Goal: Task Accomplishment & Management: Manage account settings

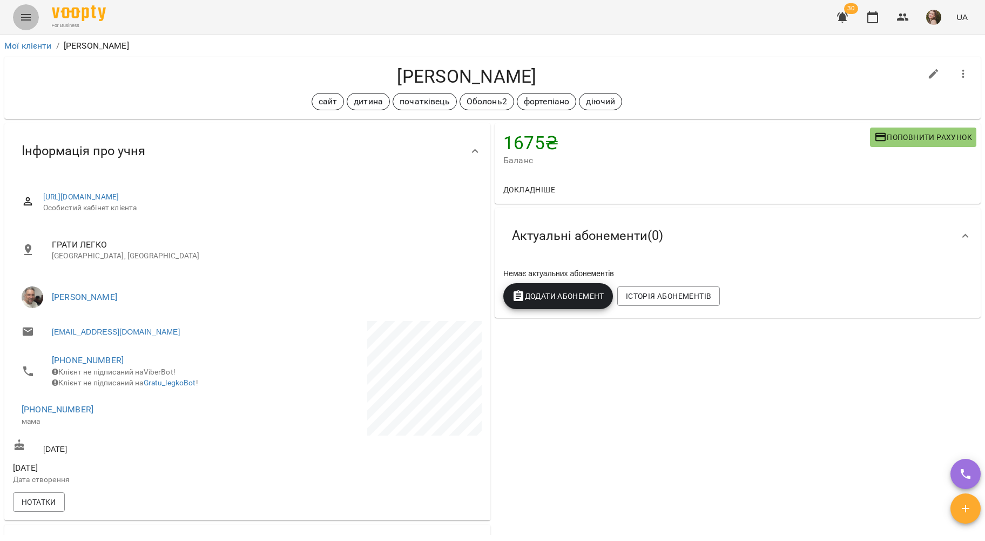
click at [31, 21] on icon "Menu" at bounding box center [25, 17] width 13 height 13
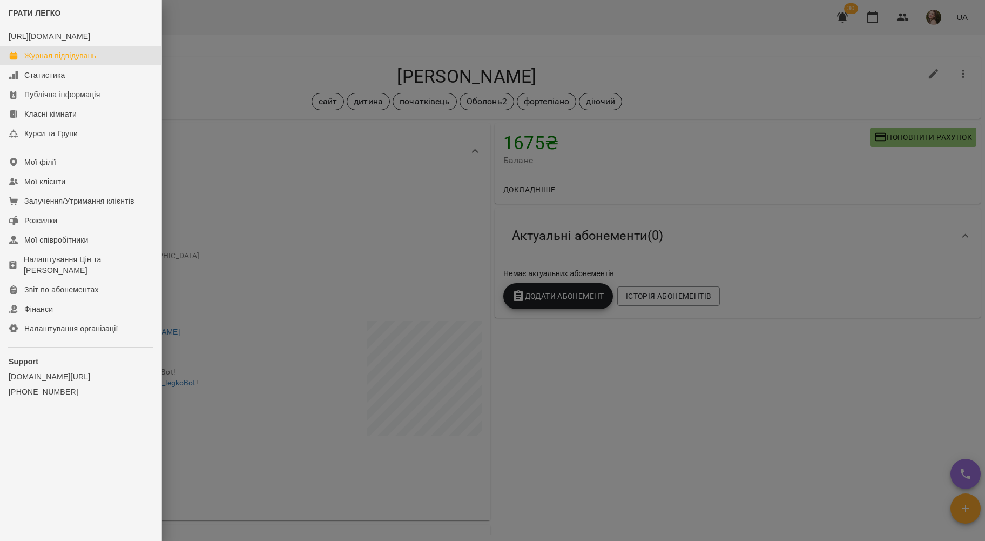
click at [79, 61] on div "Журнал відвідувань" at bounding box center [60, 55] width 72 height 11
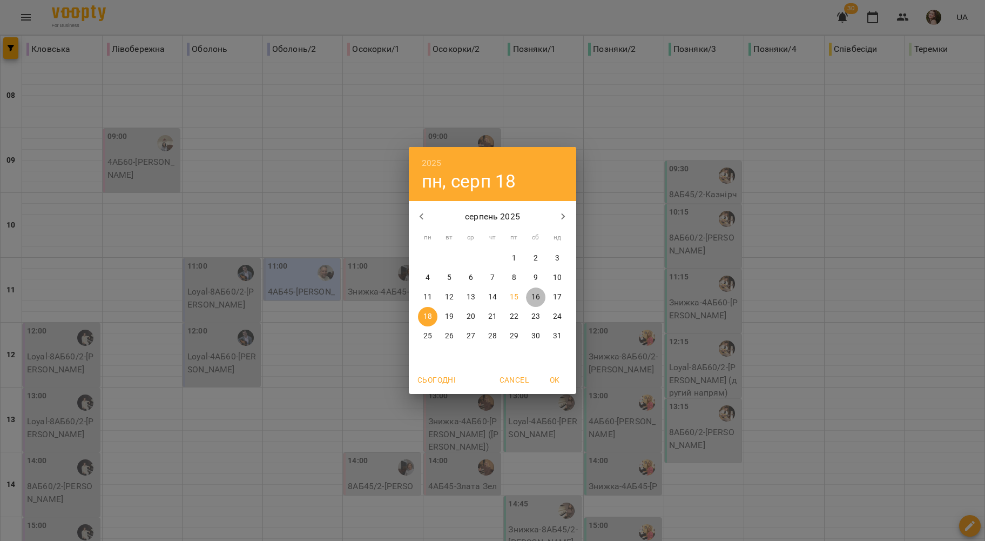
click at [536, 303] on p "16" at bounding box center [536, 297] width 9 height 11
type input "**********"
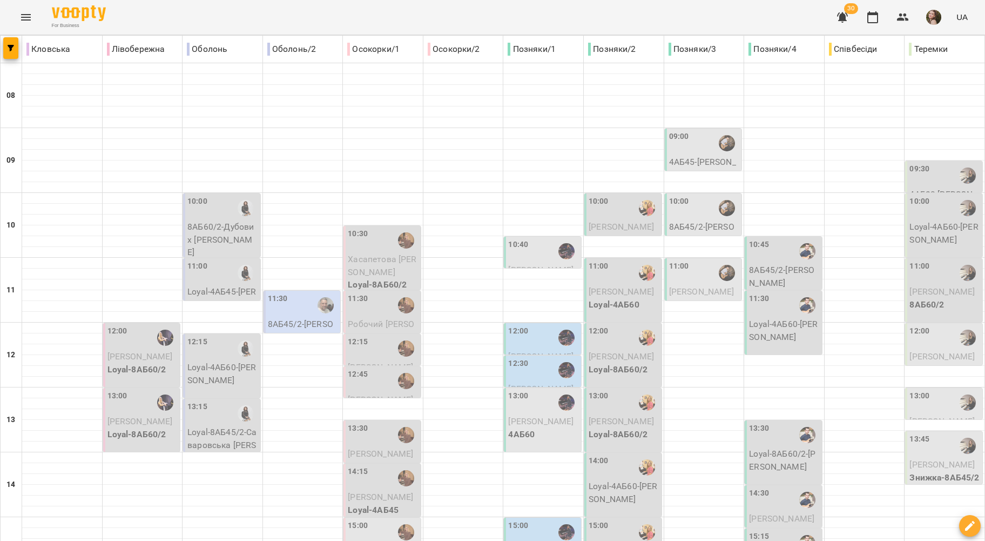
click at [301, 325] on p "8АБ45/2 - Копитько Варвара" at bounding box center [303, 330] width 71 height 25
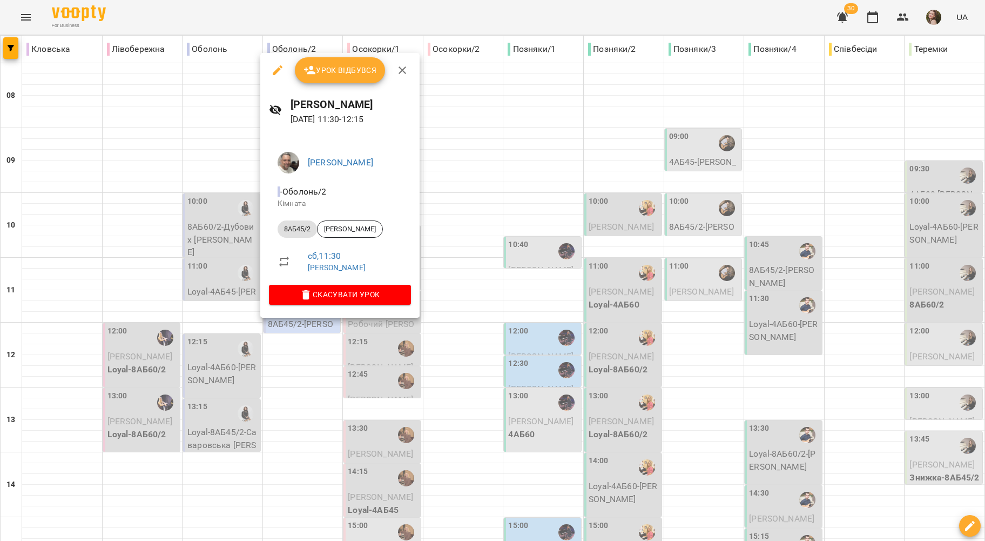
click at [489, 212] on div at bounding box center [492, 270] width 985 height 541
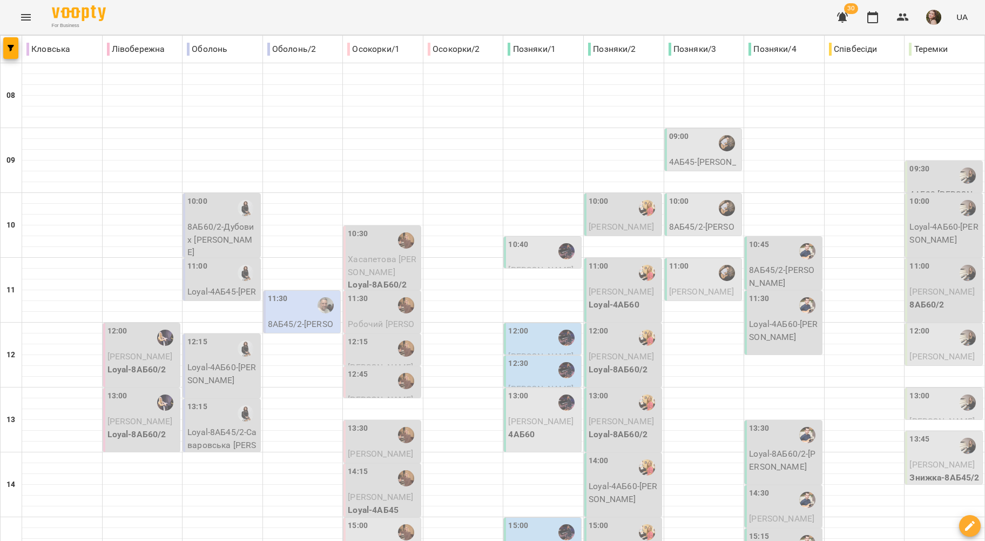
click at [20, 17] on icon "Menu" at bounding box center [25, 17] width 13 height 13
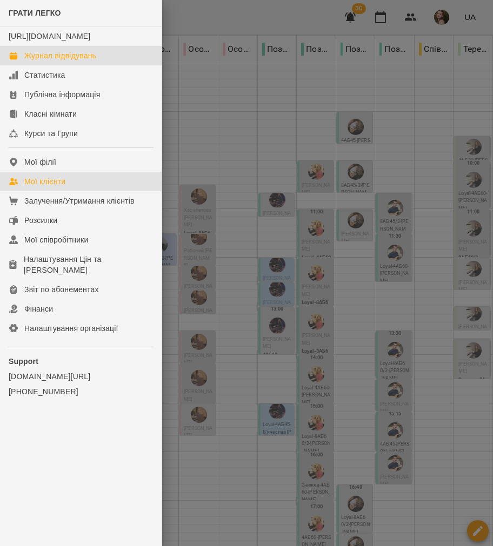
click at [49, 187] on div "Мої клієнти" at bounding box center [44, 181] width 41 height 11
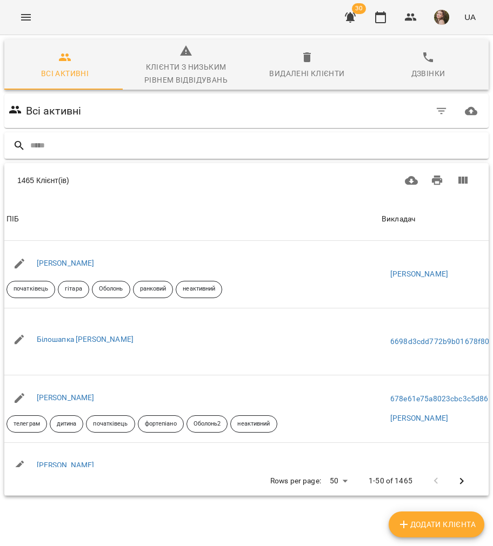
click at [380, 134] on div at bounding box center [246, 145] width 484 height 26
click at [379, 134] on div at bounding box center [246, 145] width 484 height 26
click at [379, 143] on input "text" at bounding box center [257, 146] width 454 height 18
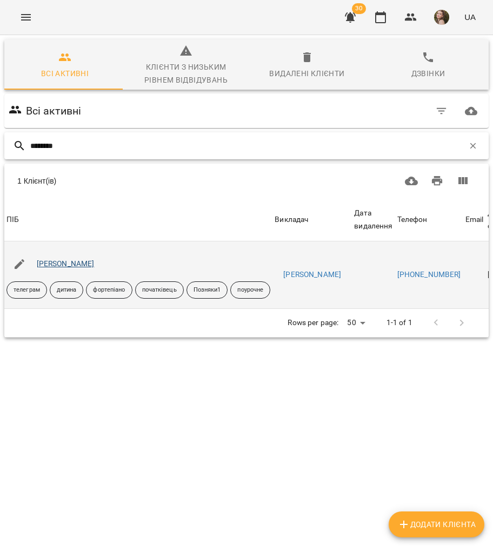
type input "********"
click at [55, 260] on link "[PERSON_NAME]" at bounding box center [66, 263] width 58 height 9
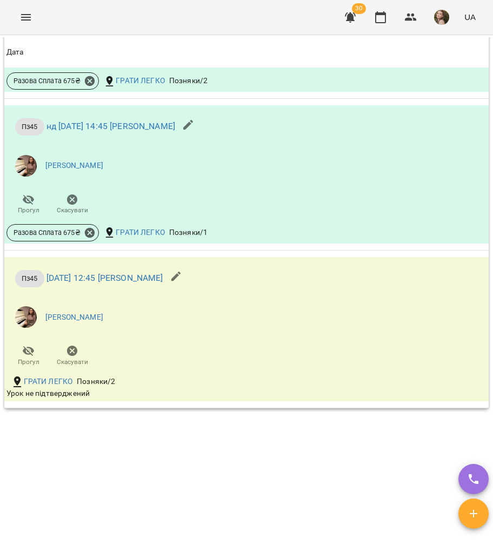
scroll to position [968, 0]
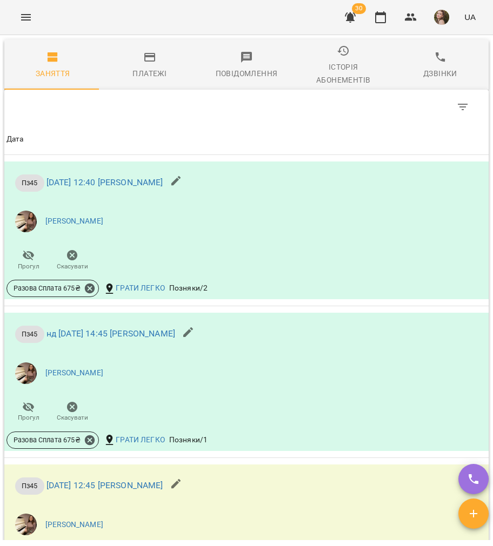
click at [131, 99] on div "Table Toolbar" at bounding box center [246, 107] width 484 height 35
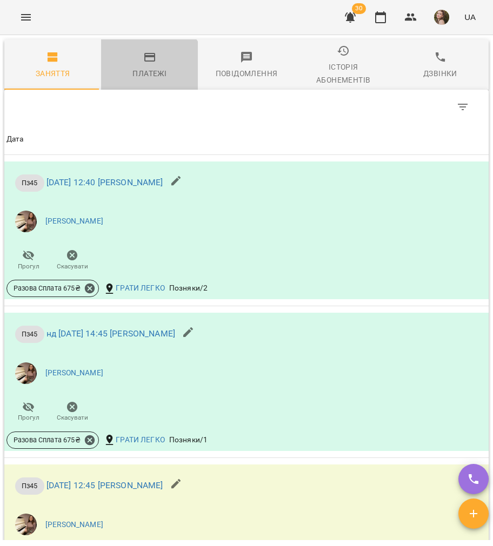
click at [137, 90] on button "Платежі" at bounding box center [149, 64] width 97 height 50
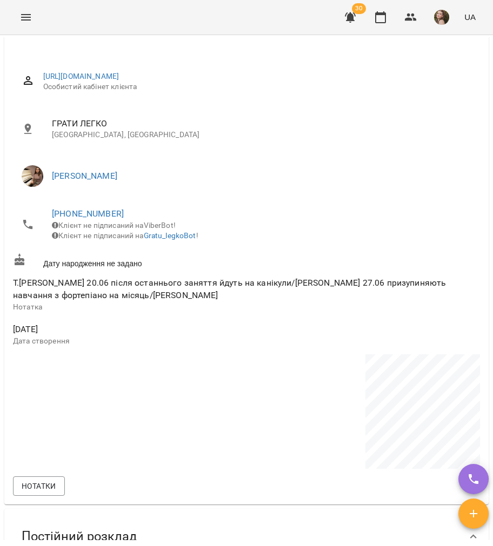
scroll to position [0, 0]
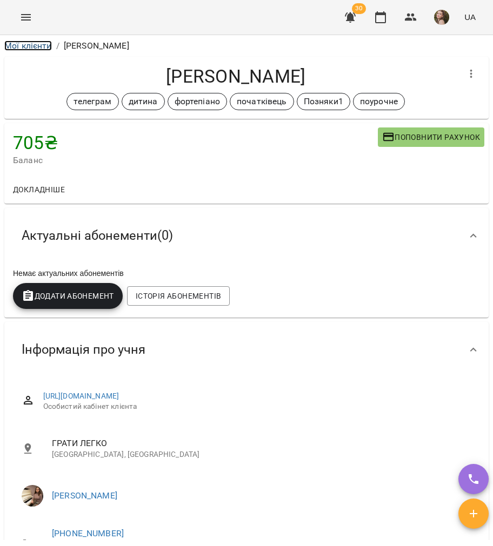
drag, startPoint x: 33, startPoint y: 46, endPoint x: 103, endPoint y: 16, distance: 76.0
click at [33, 46] on link "Мої клієнти" at bounding box center [28, 46] width 48 height 10
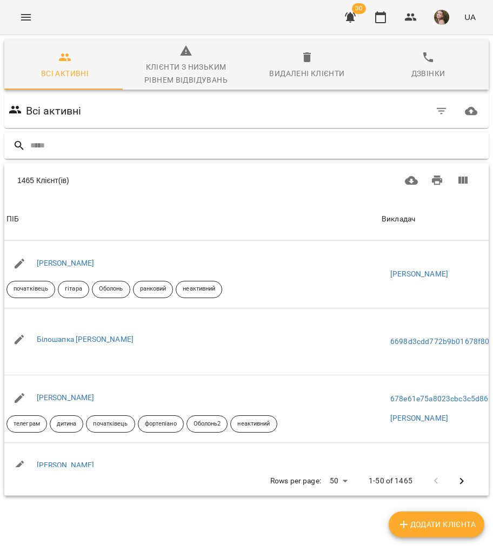
click at [103, 143] on input "text" at bounding box center [257, 146] width 454 height 18
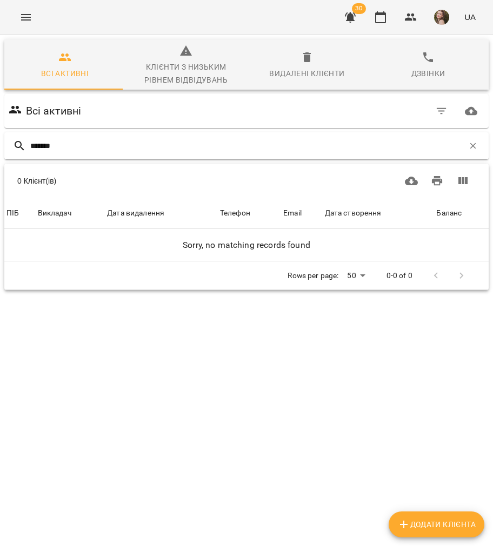
click at [35, 144] on input "*******" at bounding box center [246, 146] width 433 height 18
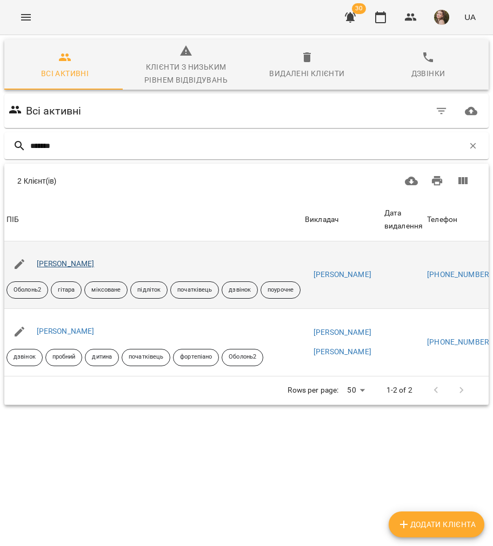
type input "*******"
click at [81, 264] on link "Пічкуров Артем" at bounding box center [66, 263] width 58 height 9
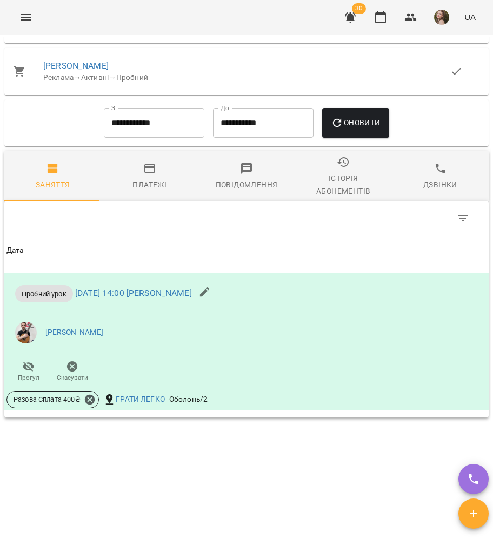
scroll to position [965, 0]
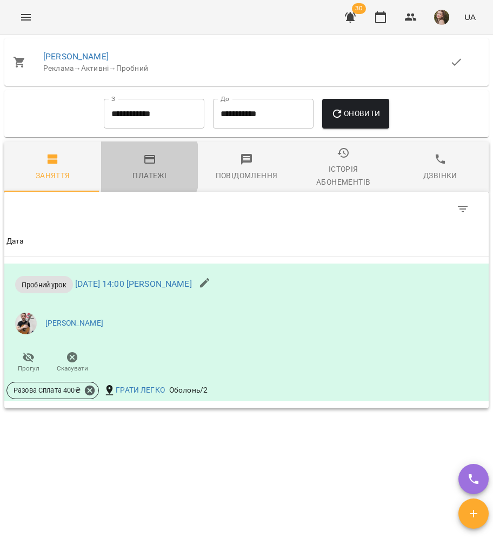
click at [126, 166] on span "Платежі" at bounding box center [150, 167] width 84 height 29
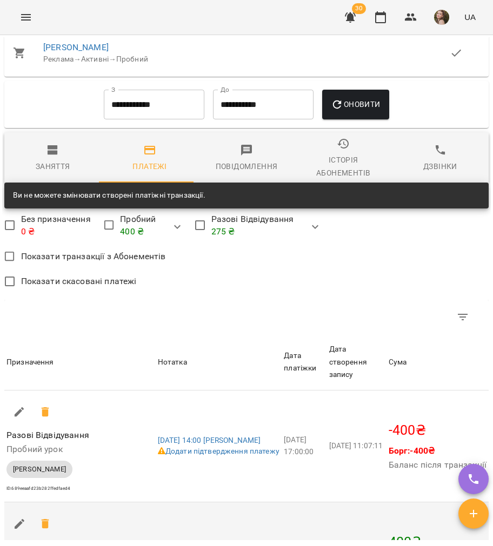
scroll to position [1292, 0]
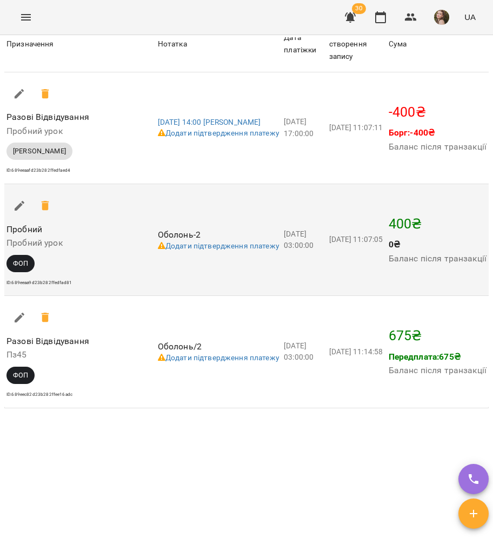
click at [21, 211] on icon "button" at bounding box center [19, 205] width 13 height 13
select select "***"
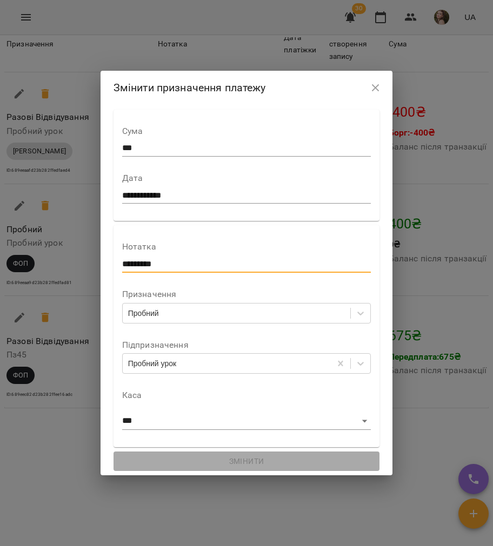
click at [148, 267] on input "*********" at bounding box center [246, 264] width 249 height 17
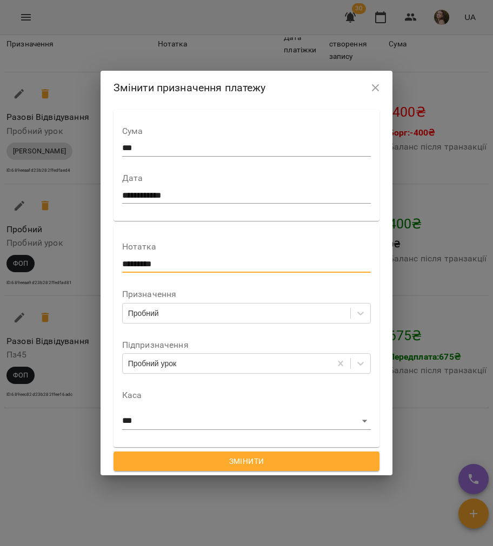
type input "*********"
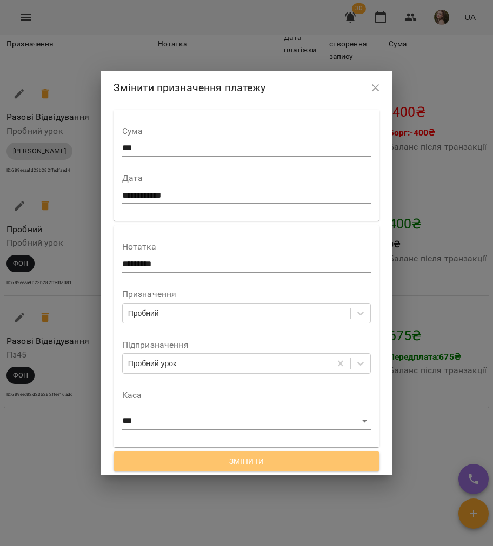
click at [249, 455] on span "Змінити" at bounding box center [246, 461] width 249 height 13
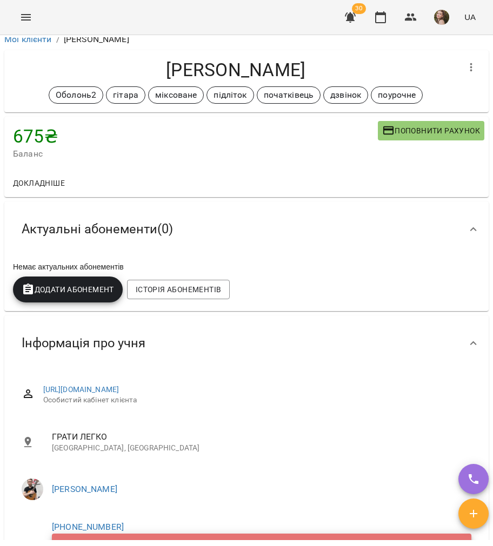
scroll to position [0, 0]
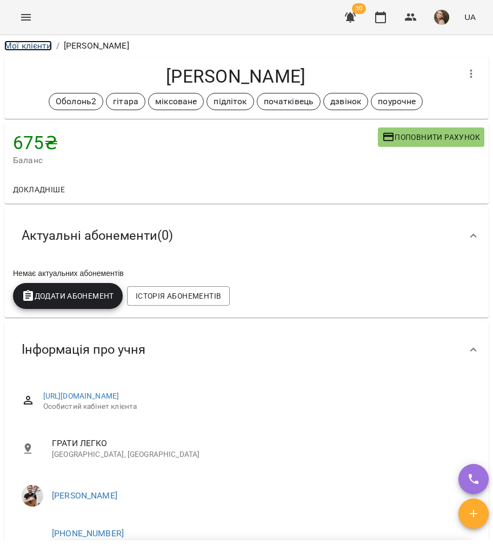
click at [40, 48] on link "Мої клієнти" at bounding box center [28, 46] width 48 height 10
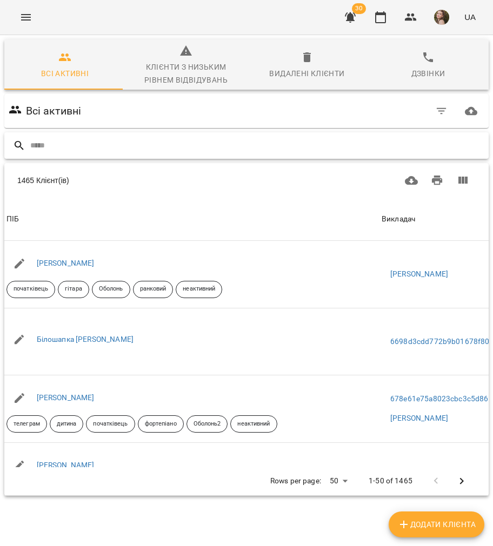
click at [163, 150] on input "text" at bounding box center [257, 146] width 454 height 18
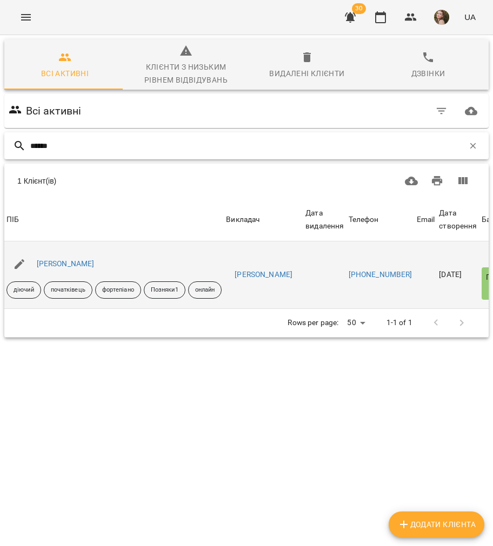
type input "******"
click at [64, 255] on div "Тетяна Поденежко" at bounding box center [113, 264] width 219 height 30
click at [64, 257] on div "Тетяна Поденежко" at bounding box center [66, 264] width 62 height 15
click at [68, 264] on link "Тетяна Поденежко" at bounding box center [66, 263] width 58 height 9
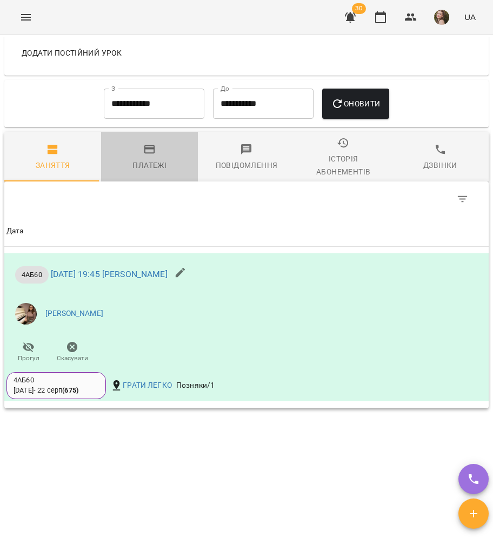
click at [150, 155] on icon "button" at bounding box center [149, 149] width 13 height 13
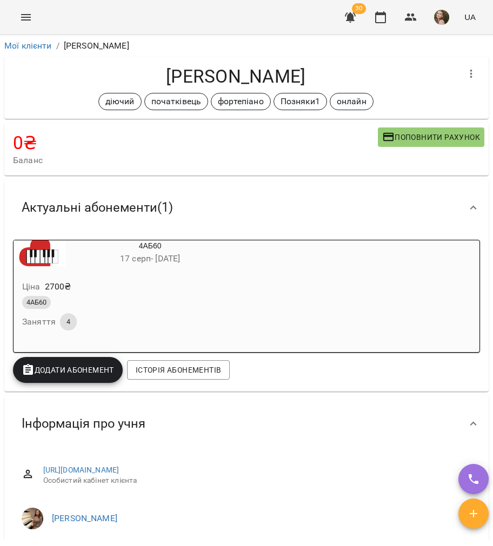
click at [38, 40] on li "Мої клієнти" at bounding box center [28, 45] width 48 height 13
click at [40, 40] on li "Мої клієнти" at bounding box center [28, 45] width 48 height 13
click at [40, 46] on link "Мої клієнти" at bounding box center [28, 46] width 48 height 10
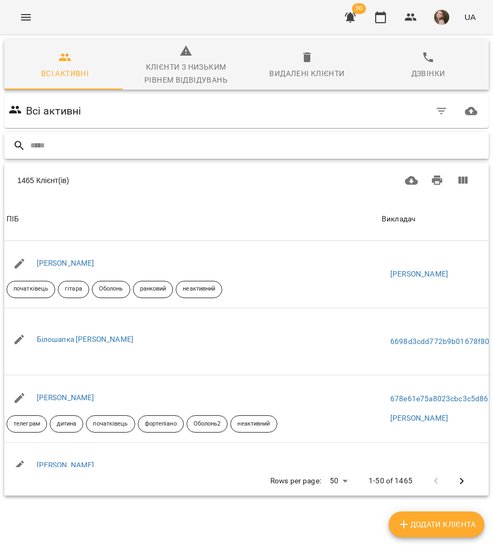
click at [358, 141] on input "text" at bounding box center [257, 146] width 454 height 18
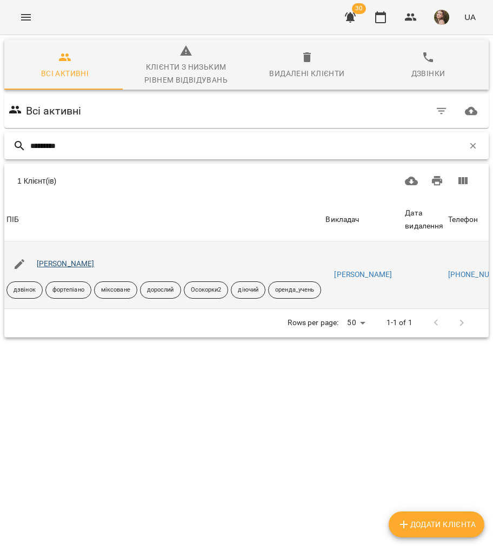
type input "*********"
click at [89, 264] on link "[PERSON_NAME]" at bounding box center [66, 263] width 58 height 9
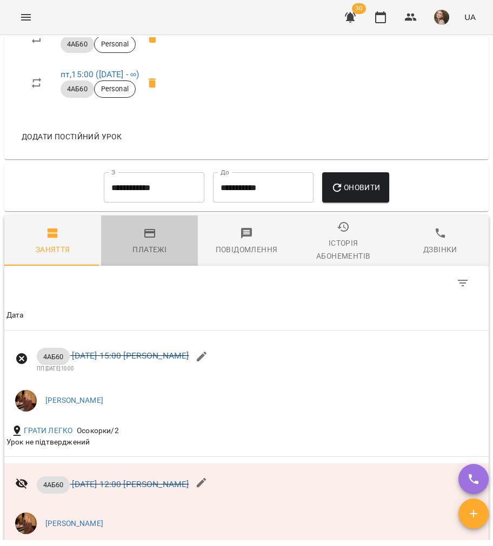
click at [149, 256] on div "Платежі" at bounding box center [149, 249] width 34 height 13
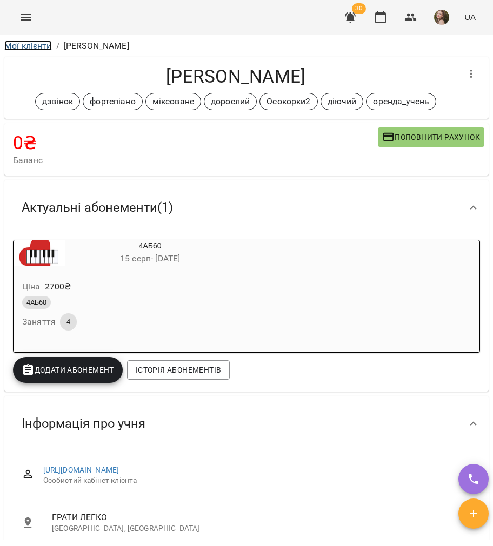
click at [25, 42] on link "Мої клієнти" at bounding box center [28, 46] width 48 height 10
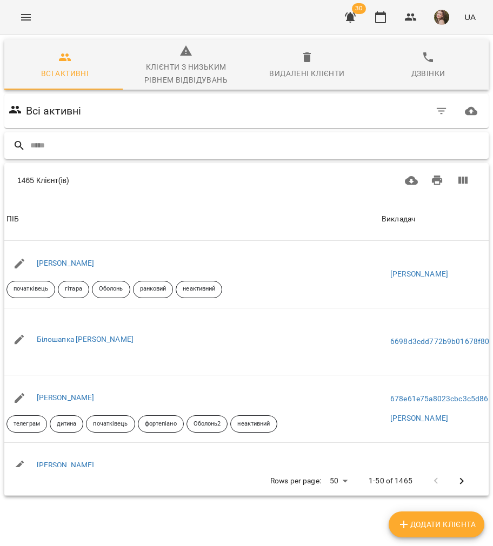
click at [54, 152] on input "text" at bounding box center [257, 146] width 454 height 18
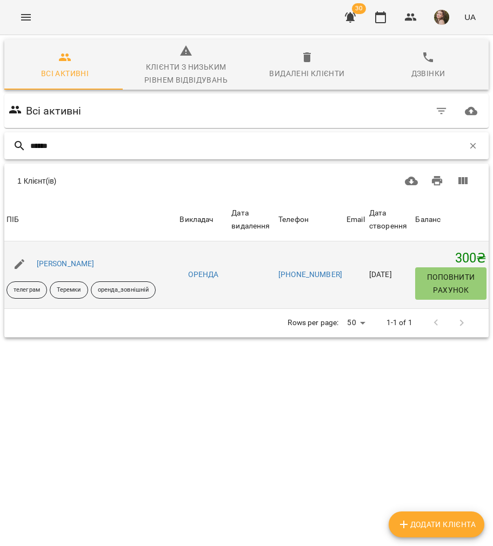
type input "******"
click at [82, 269] on div "[PERSON_NAME]" at bounding box center [66, 264] width 62 height 15
click at [82, 265] on link "[PERSON_NAME]" at bounding box center [66, 263] width 58 height 9
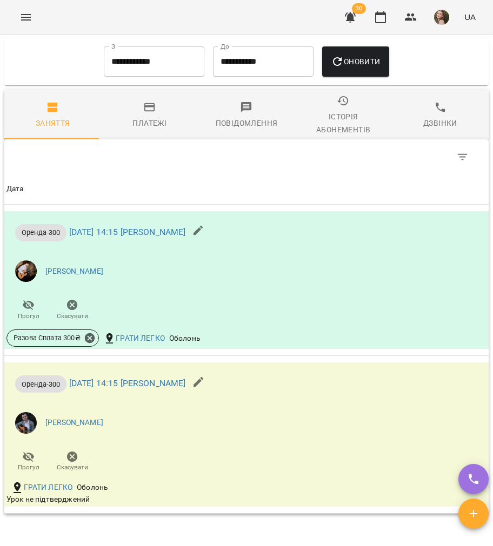
scroll to position [985, 0]
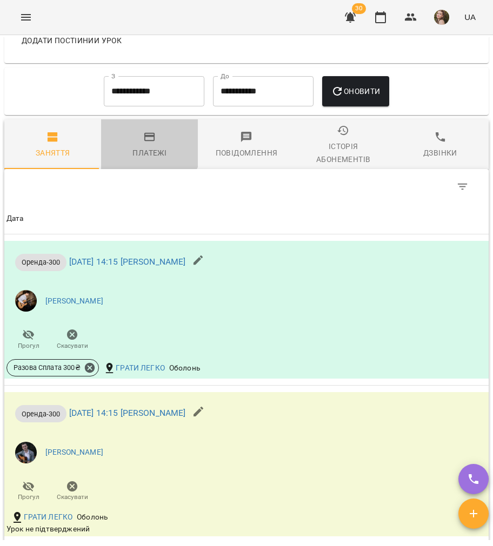
click at [127, 145] on span "Платежі" at bounding box center [150, 145] width 84 height 29
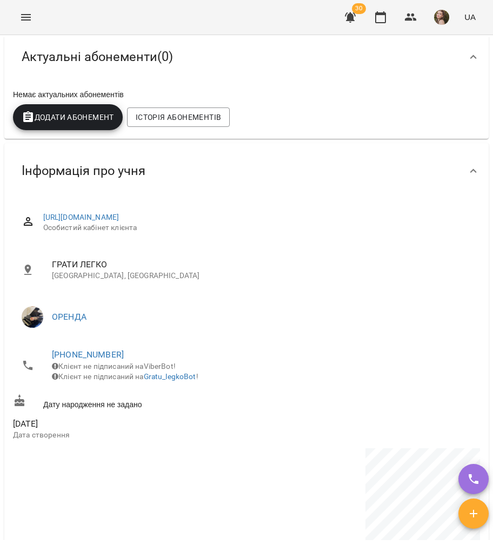
scroll to position [0, 0]
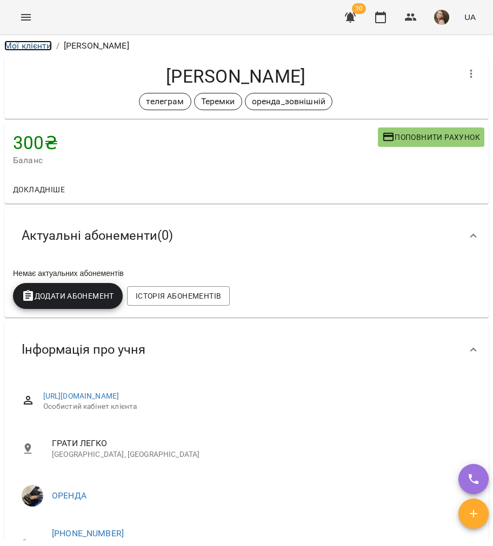
click at [21, 48] on link "Мої клієнти" at bounding box center [28, 46] width 48 height 10
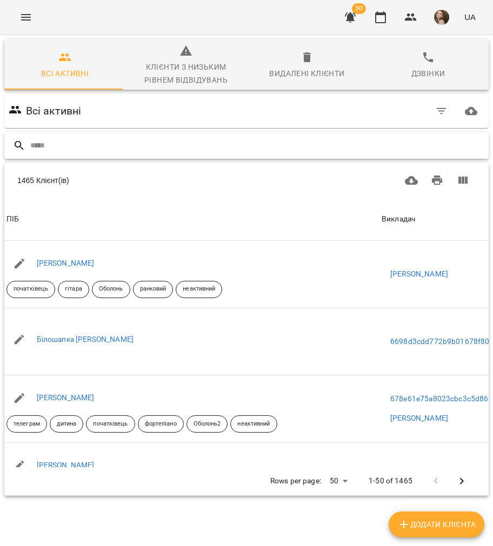
click at [207, 145] on input "text" at bounding box center [257, 146] width 454 height 18
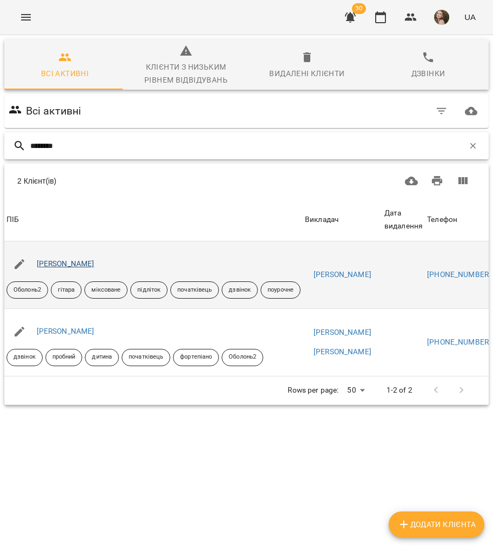
type input "********"
click at [52, 263] on link "Пічкуров Артем" at bounding box center [66, 263] width 58 height 9
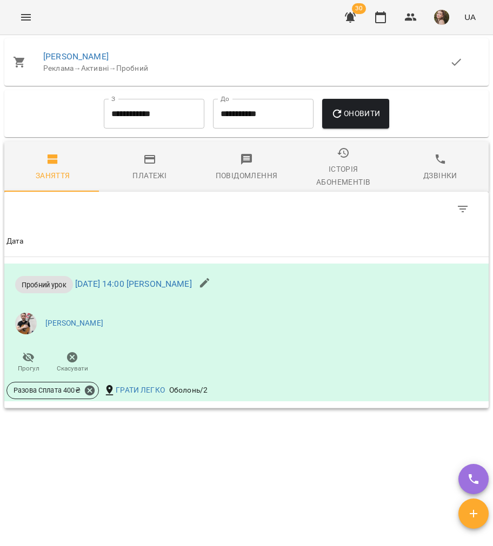
click at [168, 179] on span "Платежі" at bounding box center [150, 167] width 84 height 29
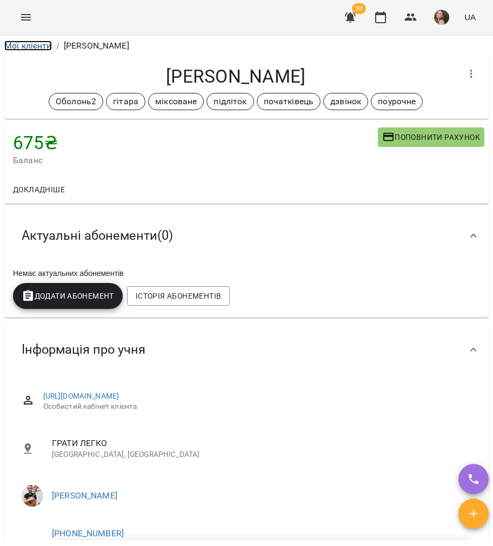
click at [30, 45] on link "Мої клієнти" at bounding box center [28, 46] width 48 height 10
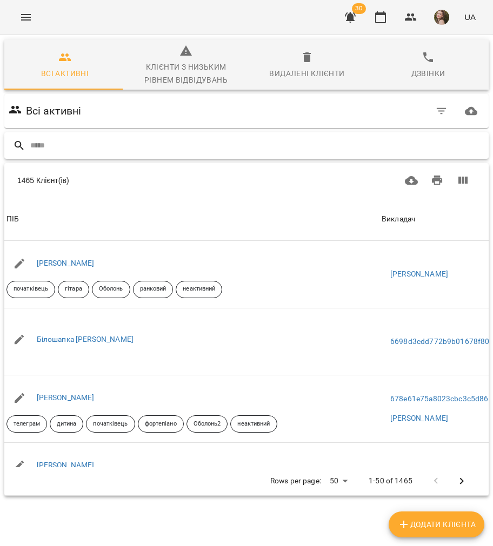
click at [261, 144] on input "text" at bounding box center [257, 146] width 454 height 18
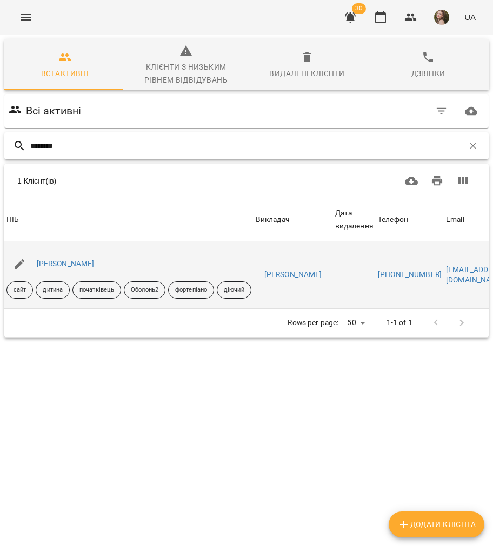
type input "********"
click at [62, 268] on div "[PERSON_NAME]" at bounding box center [66, 264] width 62 height 15
click at [62, 266] on link "[PERSON_NAME]" at bounding box center [66, 263] width 58 height 9
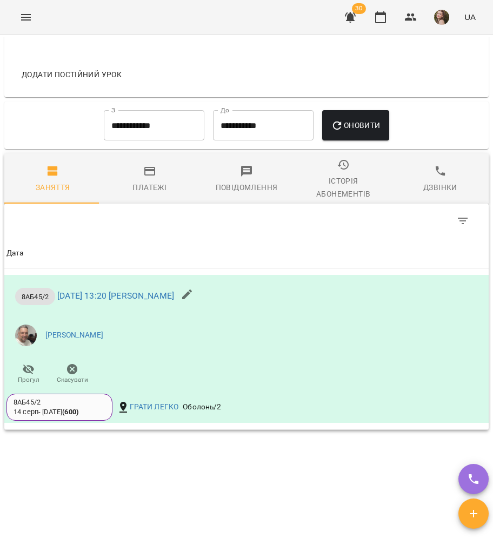
scroll to position [1080, 0]
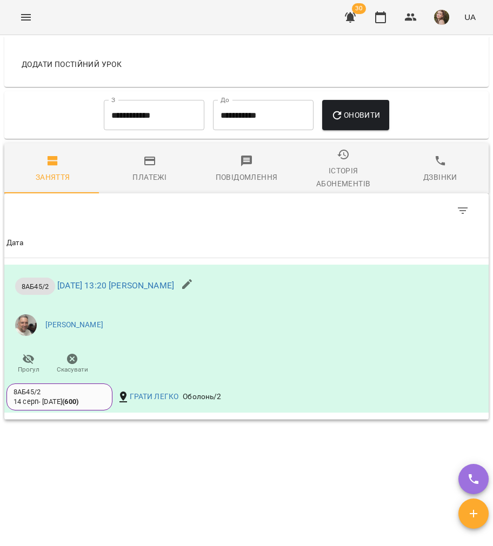
drag, startPoint x: 149, startPoint y: 181, endPoint x: 250, endPoint y: 282, distance: 142.5
click at [150, 183] on div "Платежі" at bounding box center [149, 177] width 34 height 13
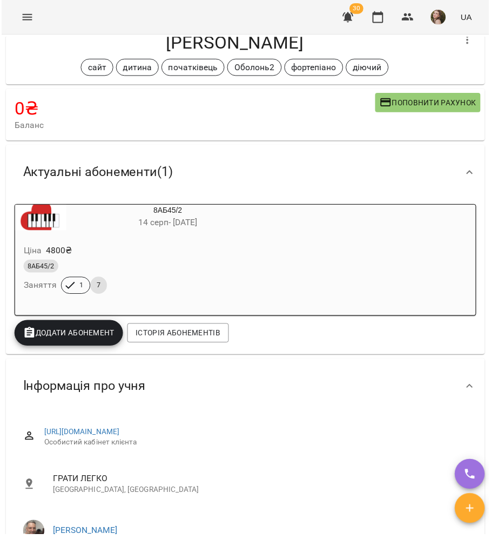
scroll to position [0, 0]
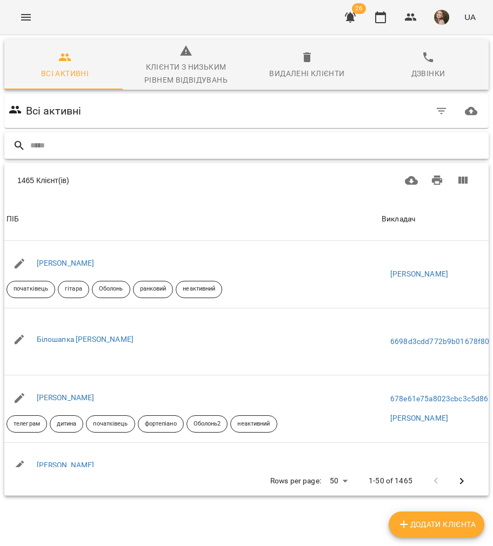
click at [213, 153] on input "text" at bounding box center [257, 146] width 454 height 18
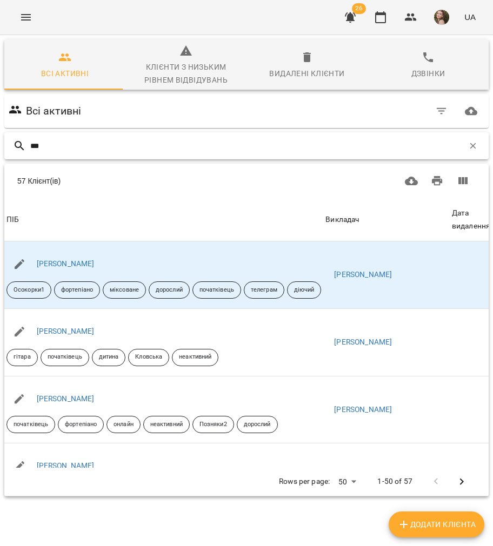
drag, startPoint x: 42, startPoint y: 147, endPoint x: 35, endPoint y: 145, distance: 7.7
click at [35, 145] on input "***" at bounding box center [246, 146] width 433 height 18
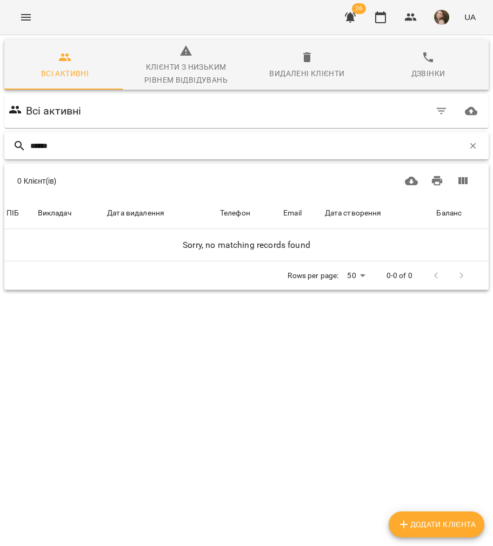
click at [32, 142] on input "******" at bounding box center [246, 146] width 433 height 18
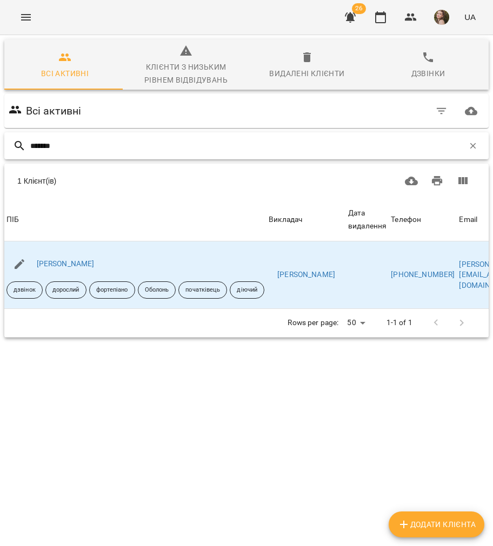
click at [69, 145] on input "*******" at bounding box center [246, 146] width 433 height 18
drag, startPoint x: 92, startPoint y: 150, endPoint x: 0, endPoint y: 146, distance: 91.9
click at [0, 146] on div "Всі активні Клієнти з низьким рівнем відвідувань Видалені клієнти Дзвінки Всі а…" at bounding box center [246, 226] width 497 height 387
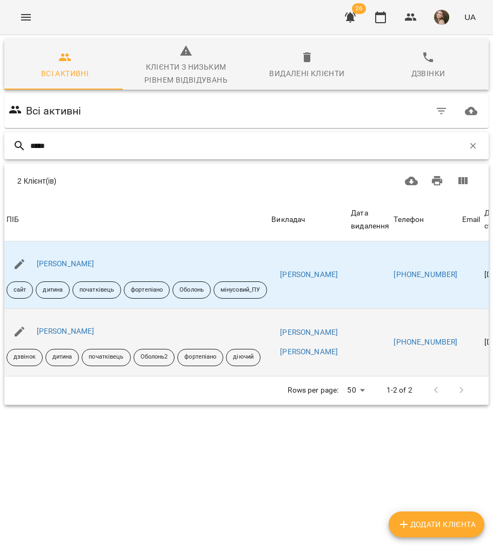
type input "*****"
click at [57, 335] on div "Новак Сергій" at bounding box center [66, 331] width 62 height 15
click at [59, 335] on link "Новак Сергій" at bounding box center [66, 331] width 58 height 9
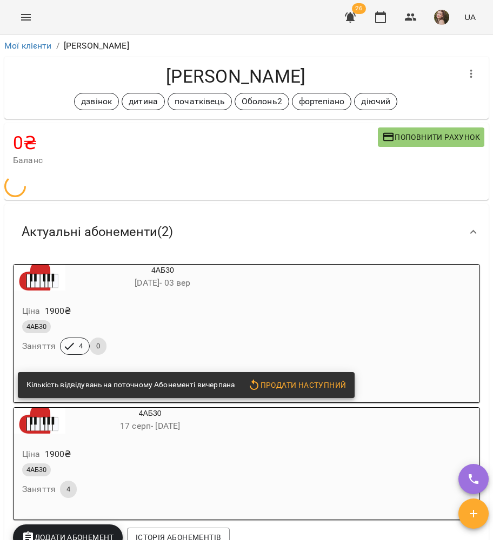
click at [137, 219] on div "Актуальні абонементи ( 2 )" at bounding box center [97, 232] width 169 height 34
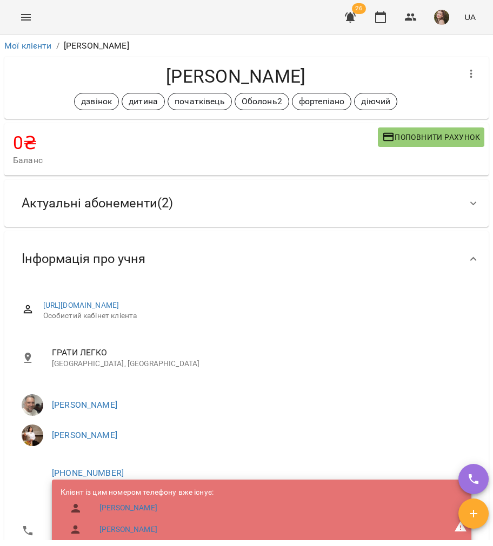
click at [131, 209] on span "Актуальні абонементи ( 2 )" at bounding box center [97, 203] width 151 height 17
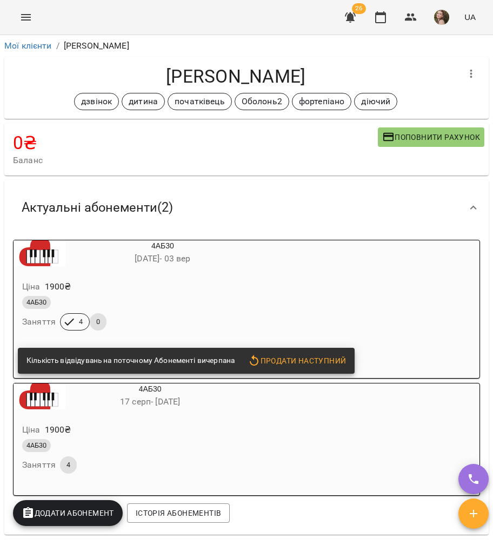
click at [145, 283] on div "Ціна 1900 ₴" at bounding box center [136, 286] width 233 height 19
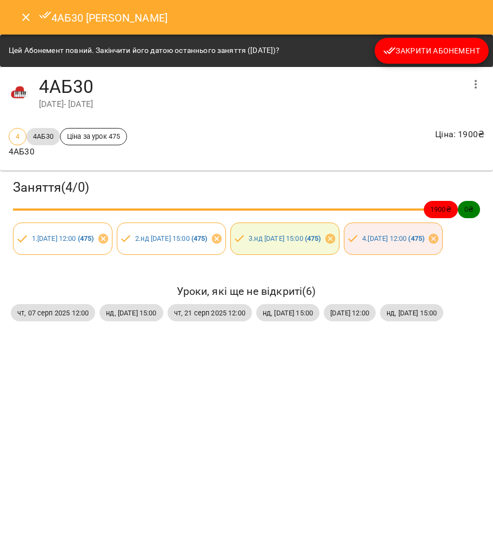
click at [432, 56] on span "Закрити Абонемент" at bounding box center [431, 50] width 97 height 13
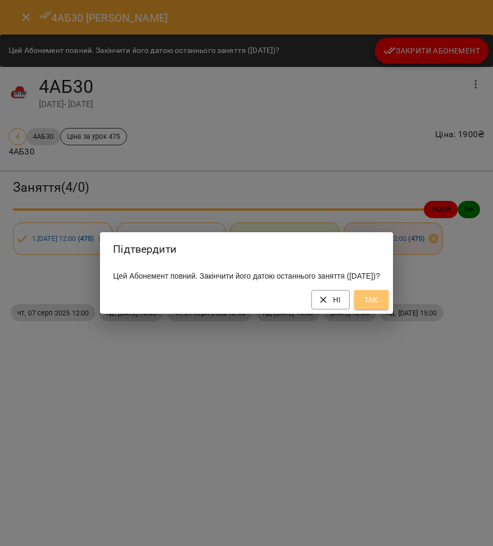
click at [380, 306] on span "Так" at bounding box center [370, 299] width 17 height 13
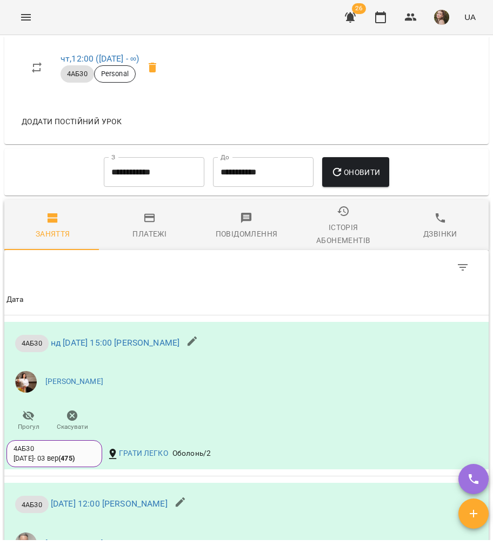
click at [135, 231] on span "Платежі" at bounding box center [150, 226] width 84 height 29
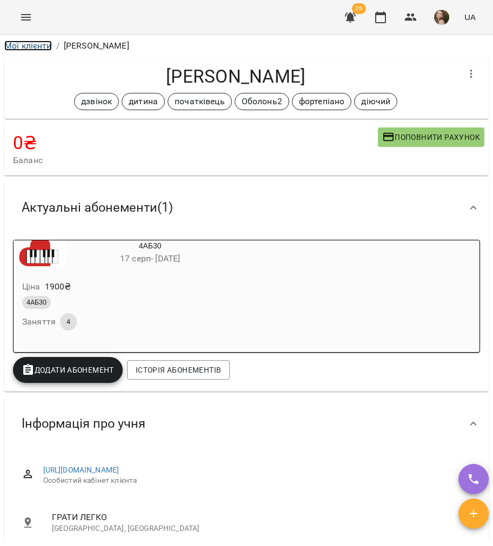
click at [35, 43] on link "Мої клієнти" at bounding box center [28, 46] width 48 height 10
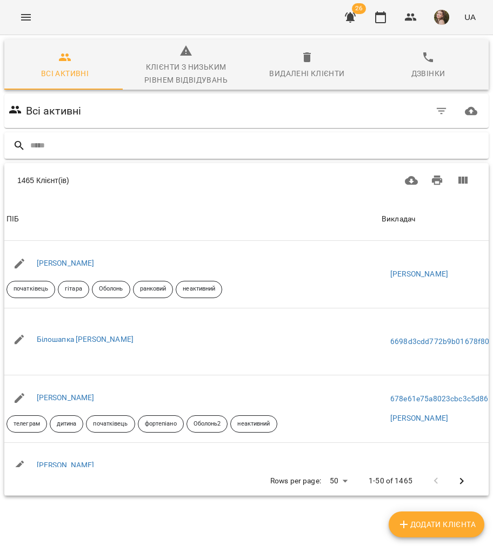
click at [69, 145] on input "text" at bounding box center [257, 146] width 454 height 18
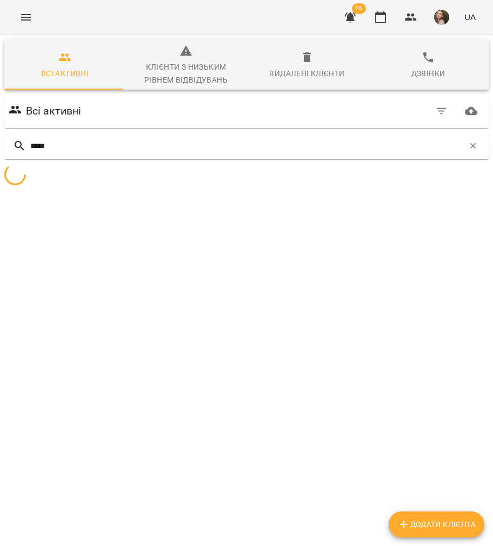
type input "*****"
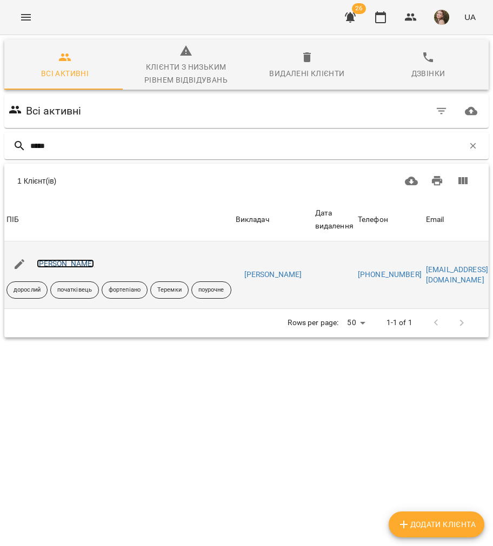
click at [66, 265] on link "Сивак Назар" at bounding box center [66, 263] width 58 height 9
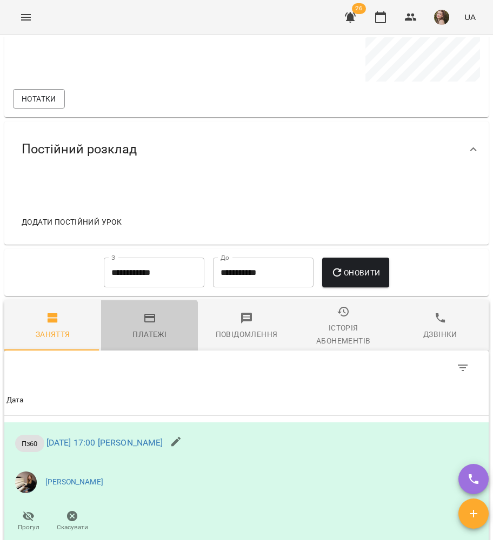
click at [143, 351] on button "Платежі" at bounding box center [149, 325] width 97 height 50
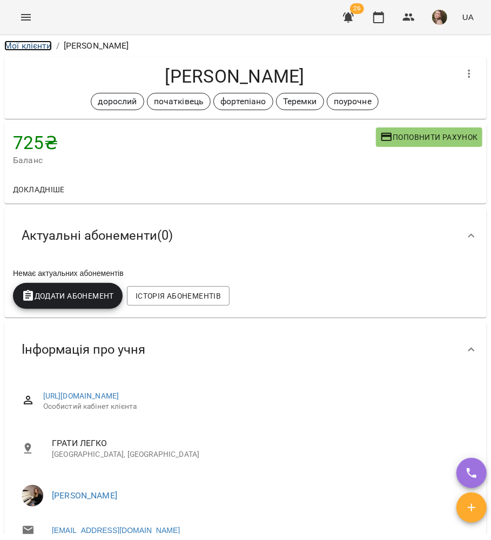
click at [35, 42] on link "Мої клієнти" at bounding box center [28, 46] width 48 height 10
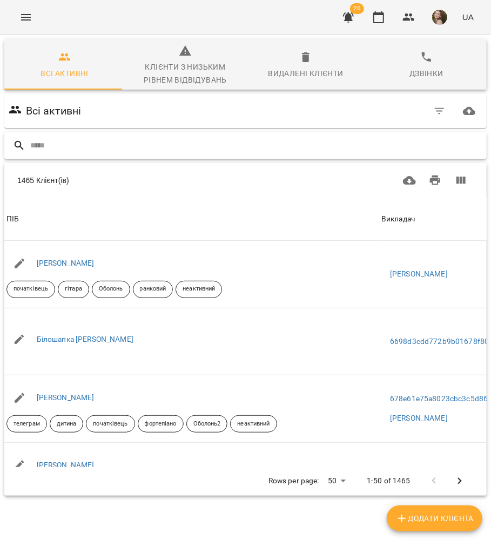
click at [283, 145] on input "text" at bounding box center [256, 146] width 452 height 18
type input "******"
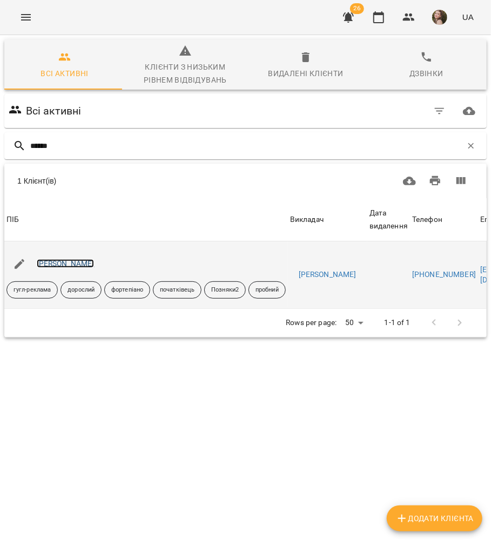
click at [72, 261] on link "Ілля Біловицький" at bounding box center [66, 263] width 58 height 9
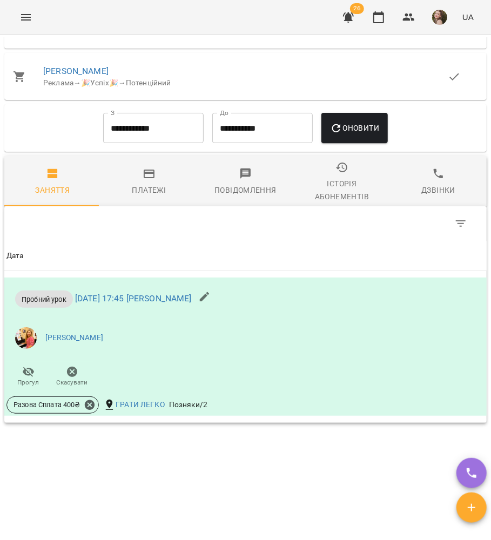
click at [156, 186] on span "Платежі" at bounding box center [150, 181] width 84 height 29
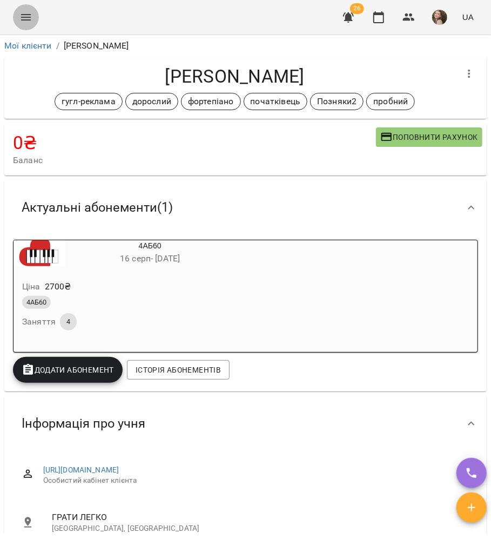
click at [25, 26] on button "Menu" at bounding box center [26, 17] width 26 height 26
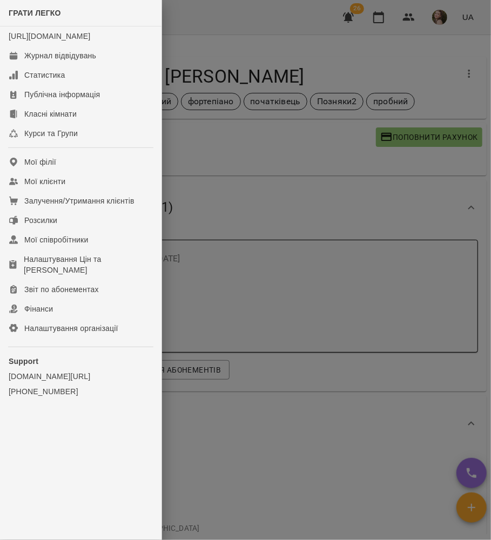
click at [300, 58] on div at bounding box center [245, 270] width 491 height 540
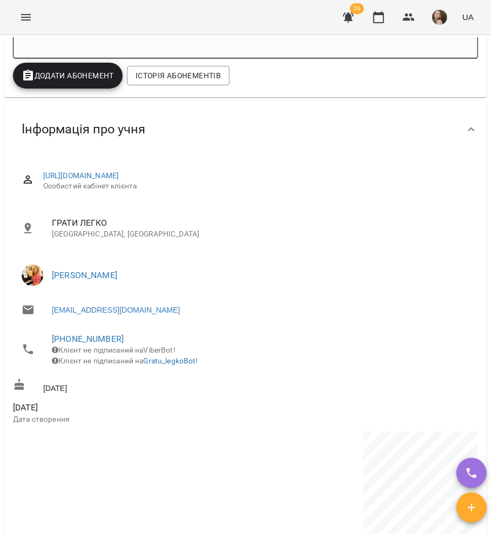
scroll to position [216, 0]
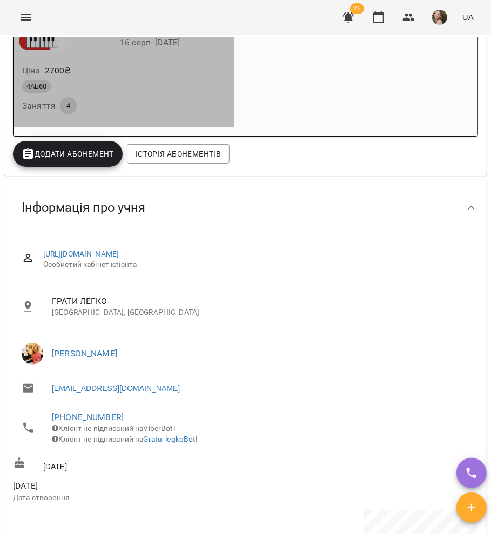
click at [221, 99] on div "4АБ60 Заняття 4" at bounding box center [124, 97] width 208 height 39
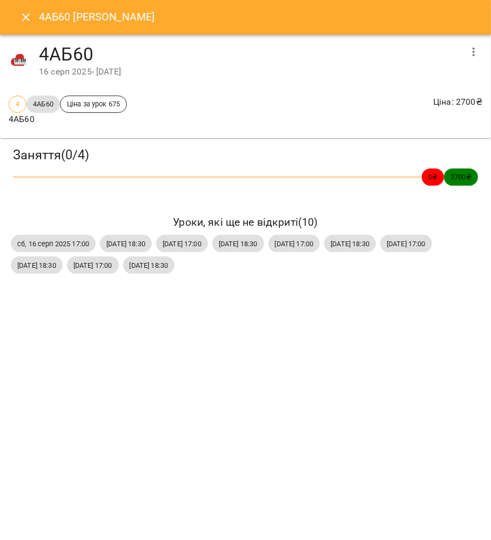
click at [30, 19] on icon "Close" at bounding box center [25, 17] width 13 height 13
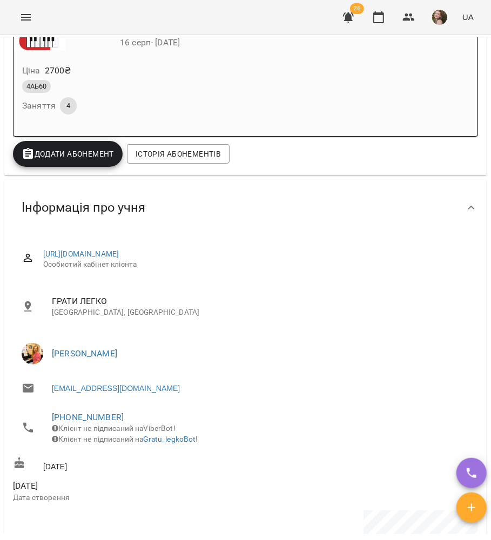
scroll to position [203, 0]
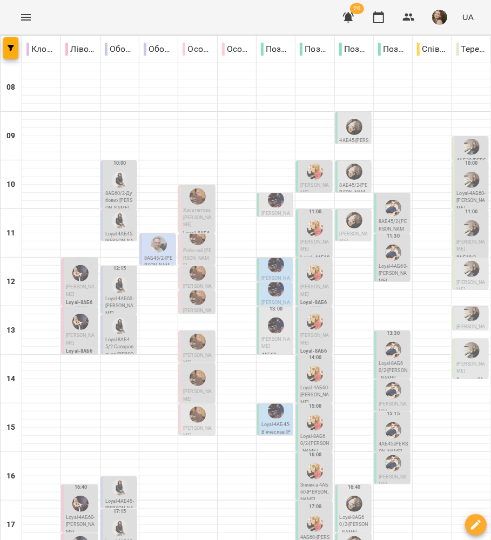
scroll to position [144, 0]
click at [319, 534] on p "4АБ60 - Ілля Біловицький" at bounding box center [314, 541] width 29 height 15
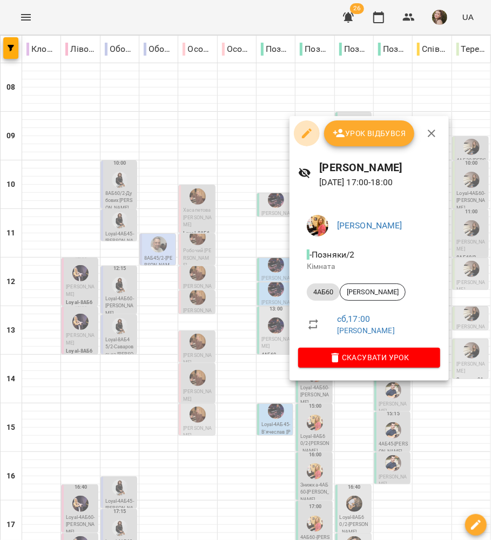
click at [301, 129] on icon "button" at bounding box center [306, 133] width 13 height 13
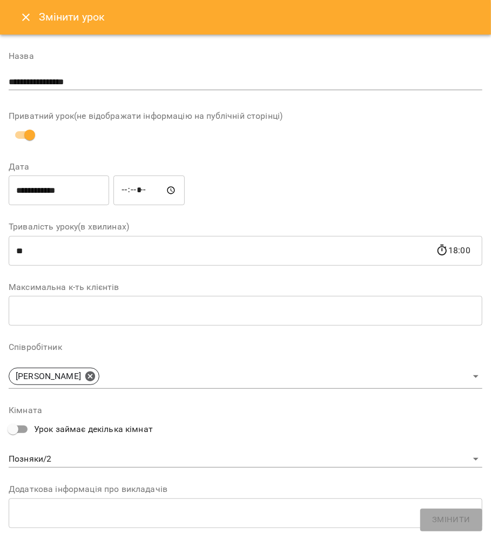
scroll to position [354, 0]
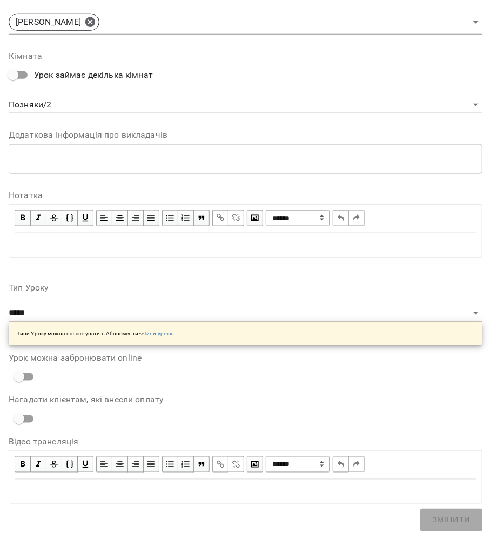
drag, startPoint x: 64, startPoint y: 299, endPoint x: 64, endPoint y: 307, distance: 7.6
click at [65, 301] on div "**********" at bounding box center [246, 315] width 474 height 62
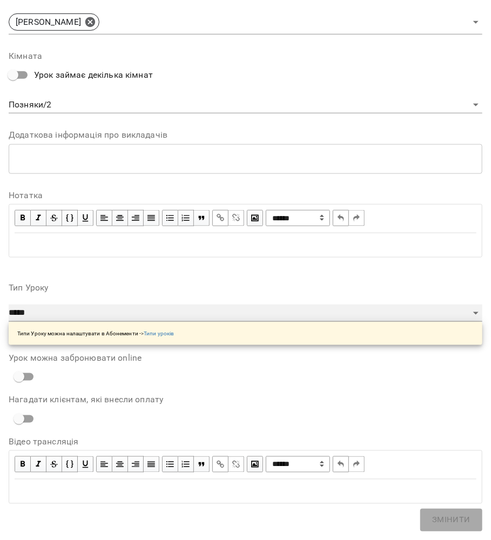
click at [64, 307] on select "**********" at bounding box center [246, 313] width 474 height 17
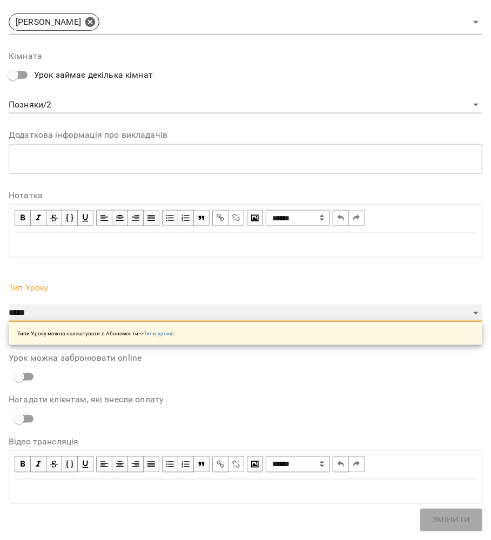
select select "**********"
click at [9, 305] on select "**********" at bounding box center [246, 313] width 474 height 17
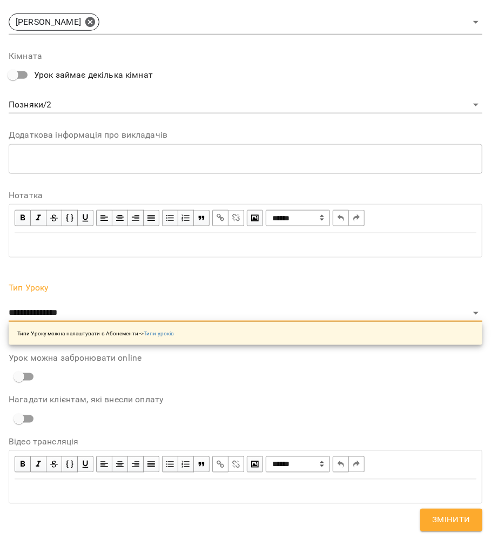
click at [436, 513] on span "Змінити" at bounding box center [451, 520] width 38 height 14
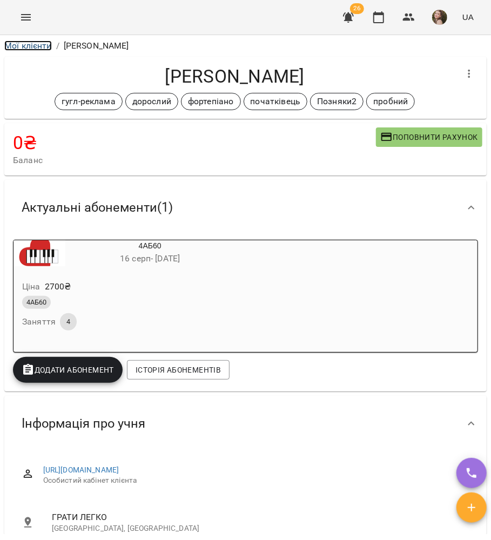
click at [27, 41] on link "Мої клієнти" at bounding box center [28, 46] width 48 height 10
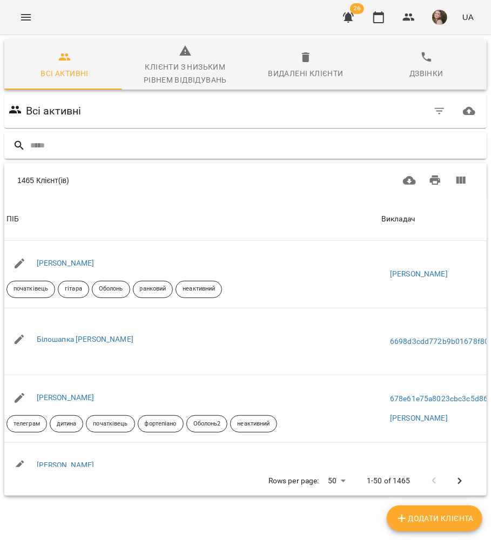
click at [102, 148] on input "text" at bounding box center [256, 146] width 452 height 18
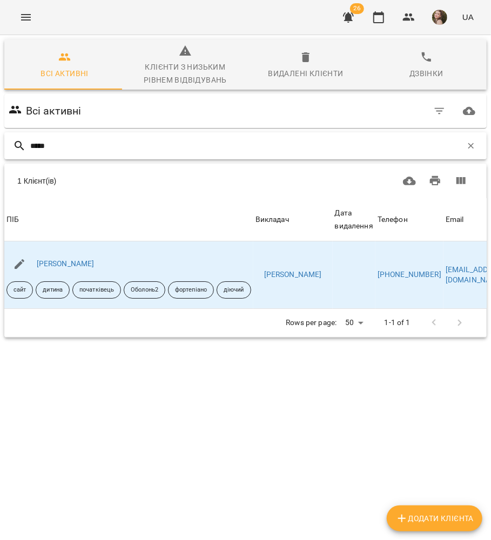
drag, startPoint x: 56, startPoint y: 147, endPoint x: 10, endPoint y: 142, distance: 46.2
click at [10, 142] on div "*****" at bounding box center [245, 145] width 482 height 27
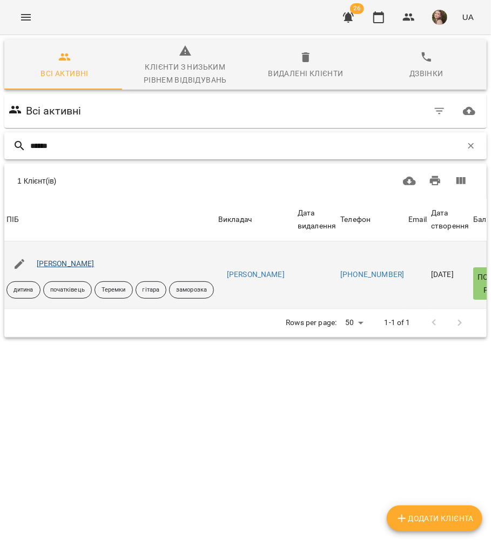
type input "******"
click at [83, 267] on link "Хорєвін Дмитро" at bounding box center [66, 263] width 58 height 9
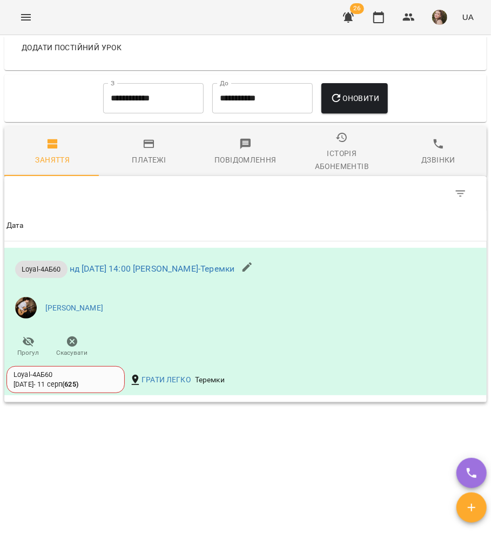
click at [158, 148] on span "Платежі" at bounding box center [150, 152] width 84 height 29
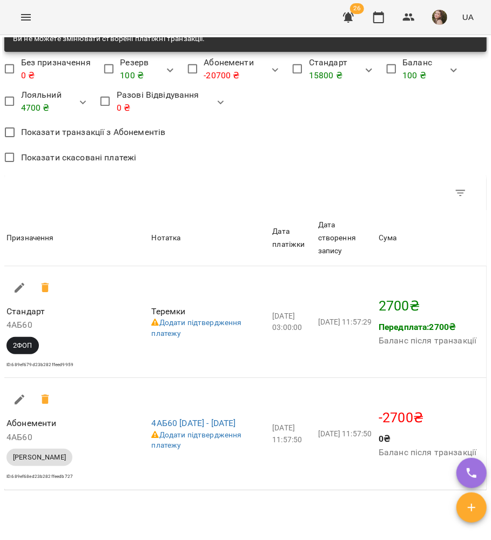
scroll to position [1299, 0]
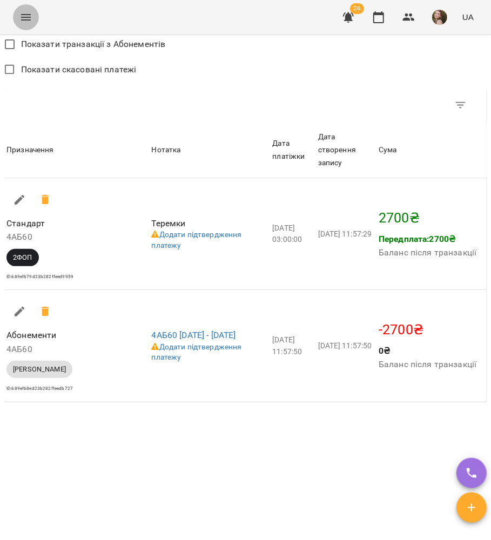
click at [25, 12] on icon "Menu" at bounding box center [25, 17] width 13 height 13
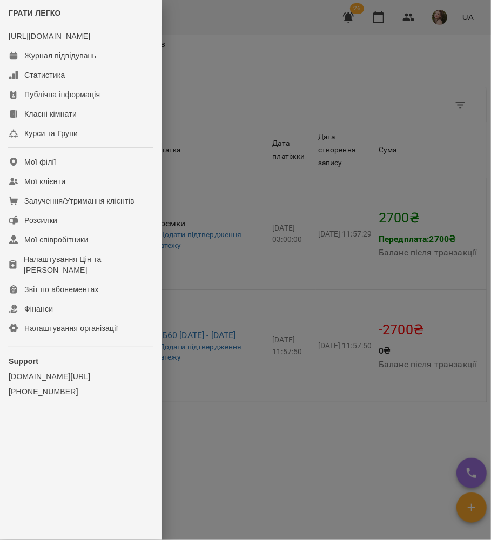
click at [280, 304] on div at bounding box center [245, 270] width 491 height 540
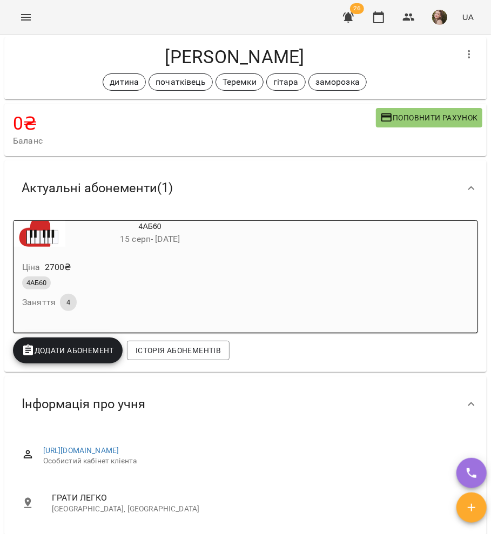
scroll to position [0, 0]
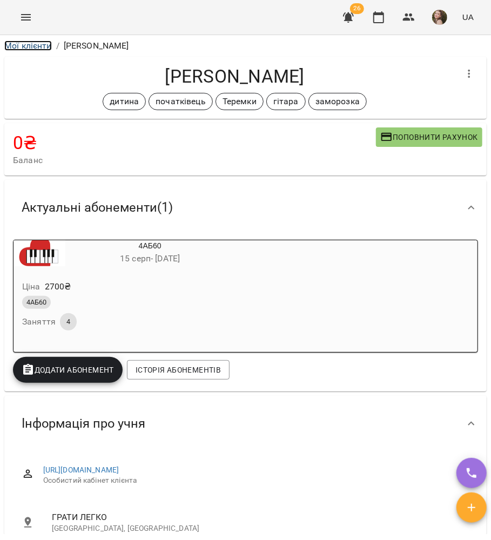
click at [35, 50] on link "Мої клієнти" at bounding box center [28, 46] width 48 height 10
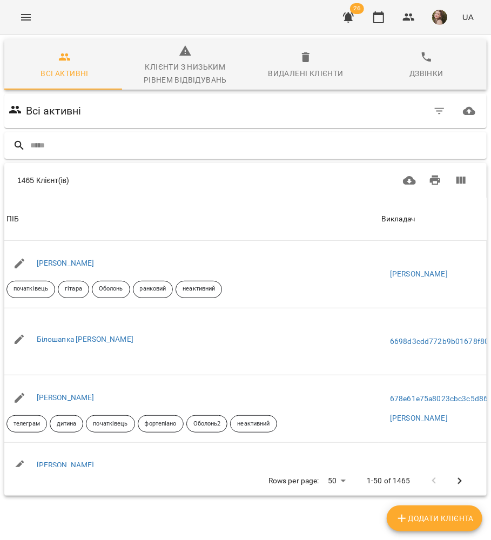
click at [56, 155] on div at bounding box center [245, 145] width 482 height 26
click at [58, 152] on input "text" at bounding box center [256, 146] width 452 height 18
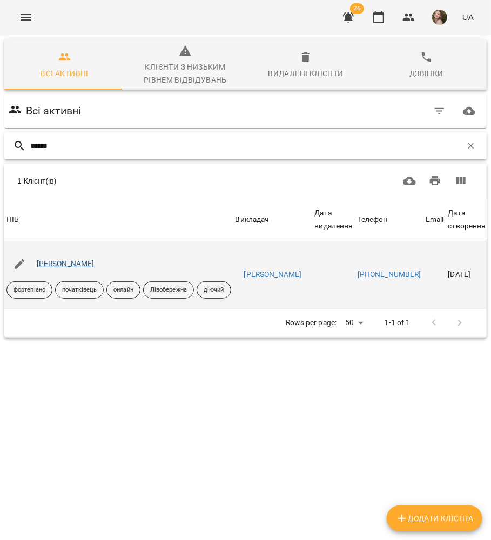
type input "******"
click at [75, 260] on link "Людмила Кузіна" at bounding box center [66, 263] width 58 height 9
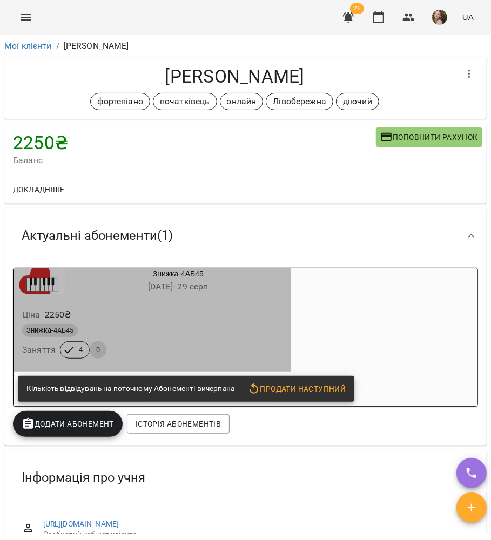
click at [66, 306] on div "Ціна 2250 ₴ Знижка-4АБ45 Заняття 4 0" at bounding box center [153, 335] width 278 height 73
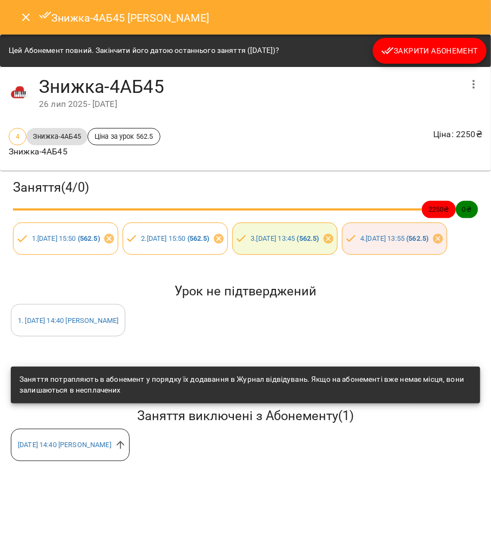
click at [21, 17] on icon "Close" at bounding box center [25, 17] width 13 height 13
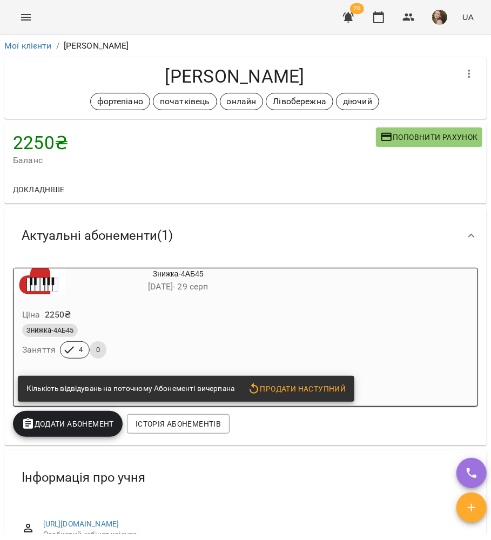
click at [178, 288] on span "26 лип - 29 серп" at bounding box center [178, 286] width 60 height 10
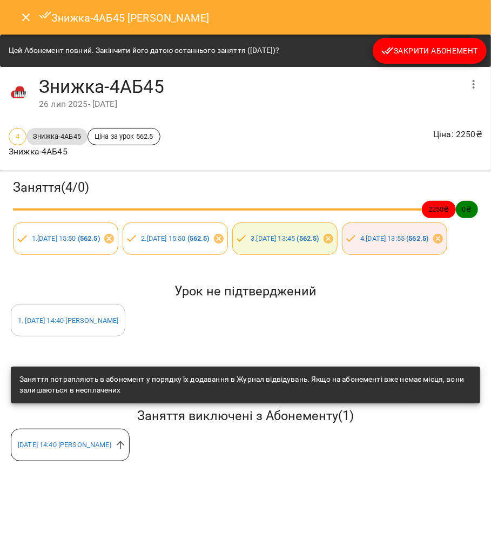
click at [441, 49] on span "Закрити Абонемент" at bounding box center [429, 50] width 97 height 13
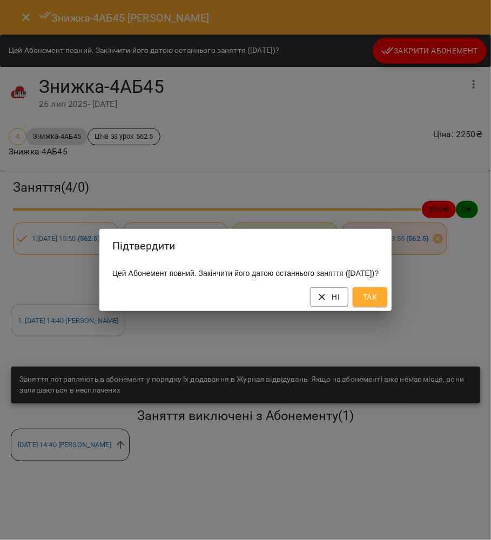
drag, startPoint x: 395, startPoint y: 314, endPoint x: 391, endPoint y: 306, distance: 9.2
click at [392, 311] on div "Ні Так" at bounding box center [245, 297] width 292 height 28
click at [379, 304] on span "Так" at bounding box center [369, 297] width 17 height 13
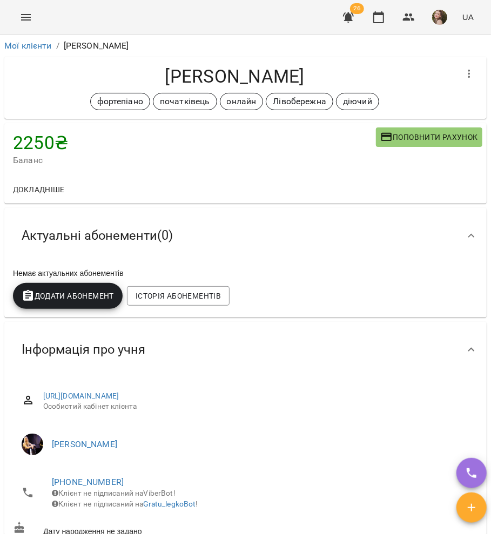
click at [83, 297] on span "Додати Абонемент" at bounding box center [68, 296] width 92 height 13
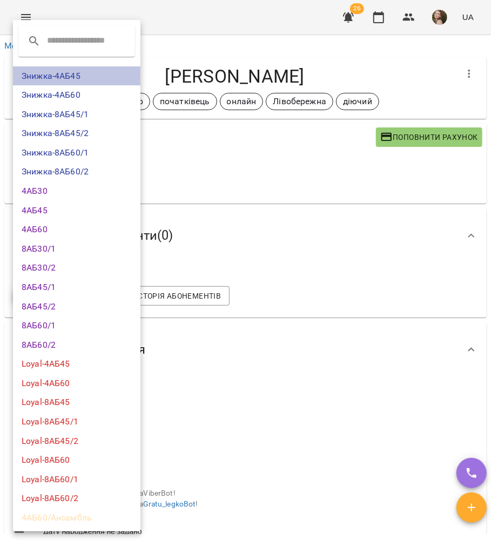
click at [63, 74] on li "Знижка-4АБ45" at bounding box center [76, 75] width 127 height 19
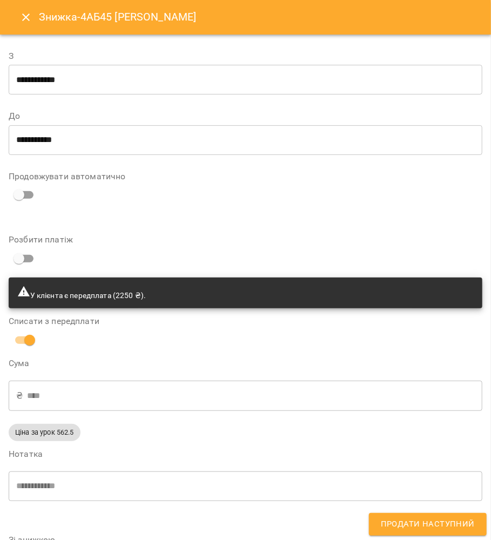
click at [13, 23] on div "Знижка-4АБ45 Людмила Кузіна" at bounding box center [245, 17] width 491 height 35
click at [20, 21] on icon "Close" at bounding box center [25, 17] width 13 height 13
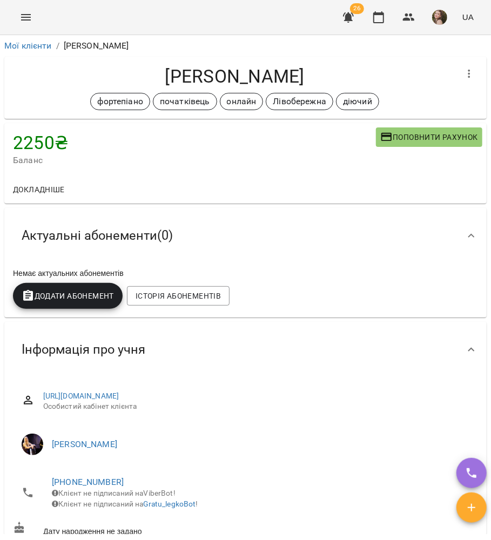
click at [64, 300] on span "Додати Абонемент" at bounding box center [68, 296] width 92 height 13
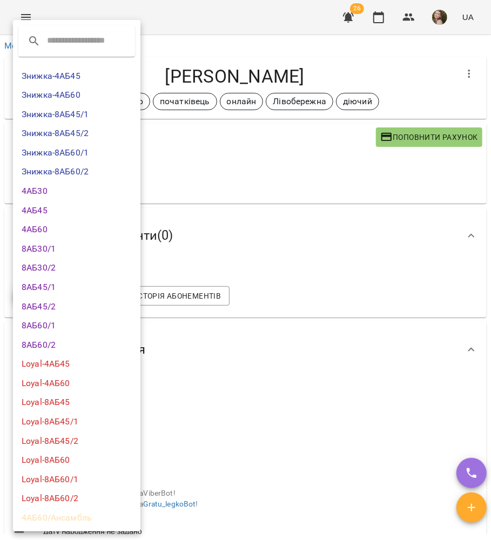
click at [59, 78] on li "Знижка-4АБ45" at bounding box center [76, 75] width 127 height 19
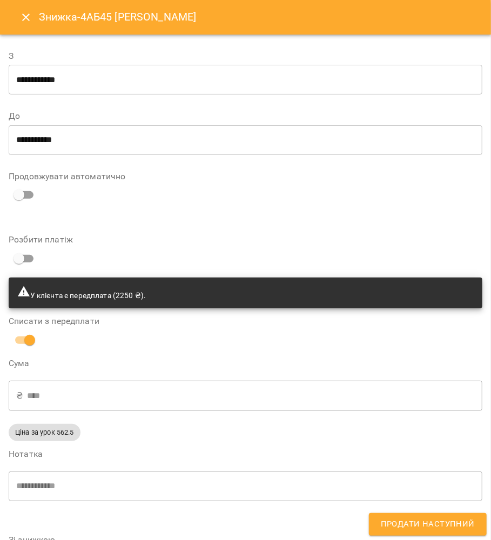
click at [110, 90] on input "**********" at bounding box center [246, 80] width 474 height 30
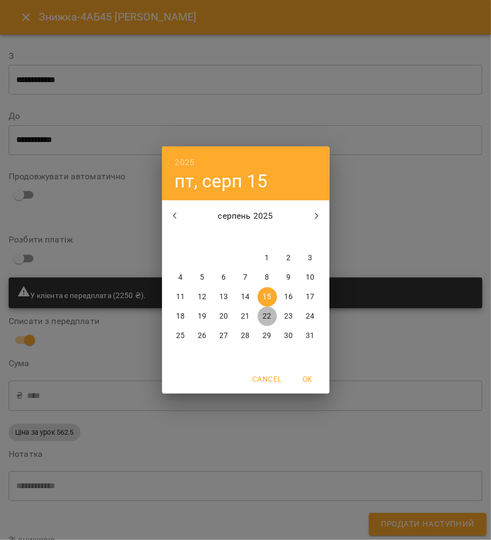
click at [265, 313] on p "22" at bounding box center [267, 316] width 9 height 11
type input "**********"
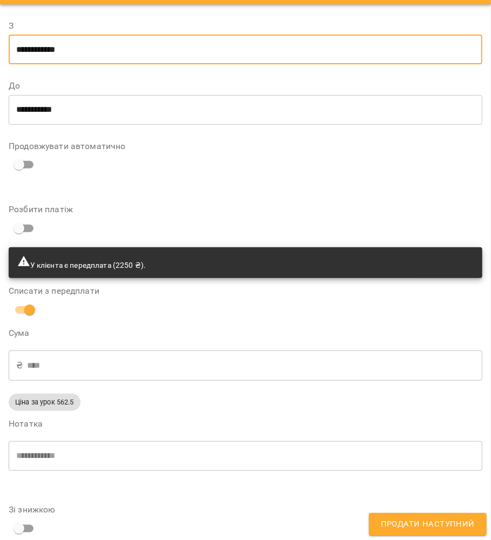
scroll to position [46, 0]
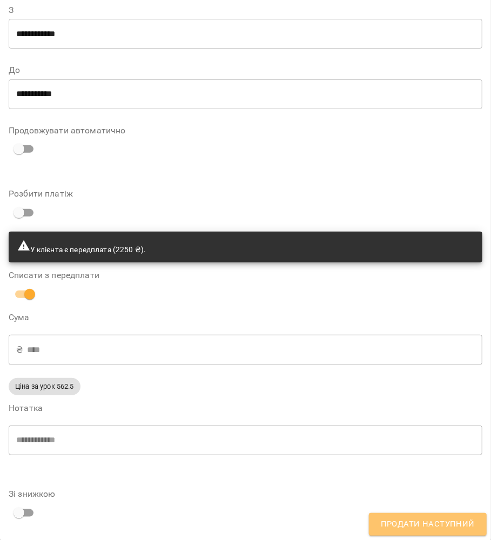
click at [433, 521] on span "Продати наступний" at bounding box center [428, 525] width 94 height 14
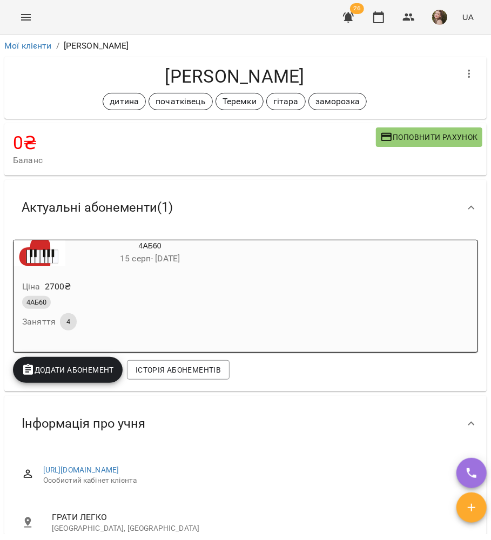
scroll to position [720, 0]
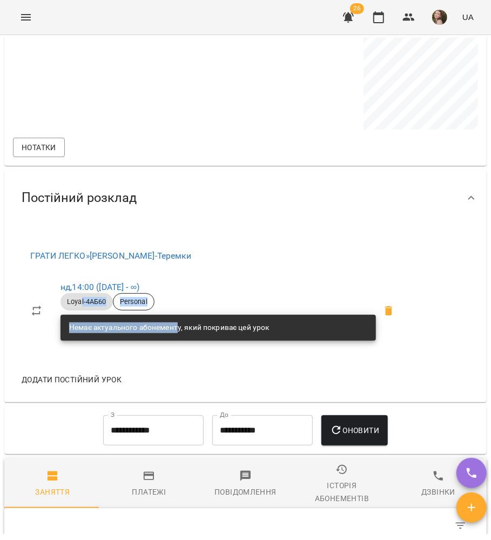
drag, startPoint x: 80, startPoint y: 312, endPoint x: 178, endPoint y: 330, distance: 99.8
click at [178, 330] on div "Loyal-4АБ60 Personal Немає актуального абонементу, який покриває цей урок" at bounding box center [218, 317] width 320 height 52
click at [190, 61] on p at bounding box center [245, 74] width 465 height 118
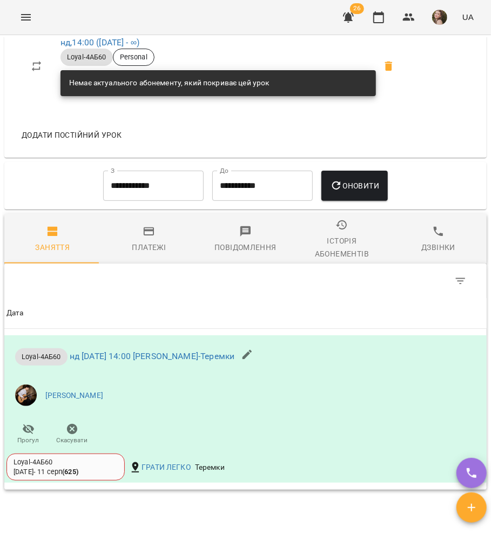
scroll to position [845, 0]
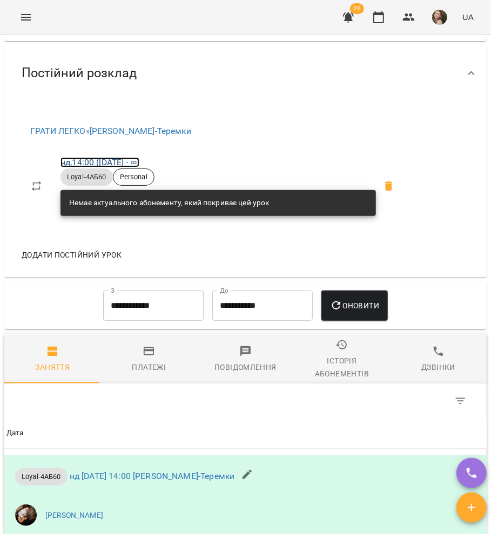
click at [91, 167] on link "нд , 14:00 (24 лип - ∞)" at bounding box center [100, 162] width 79 height 10
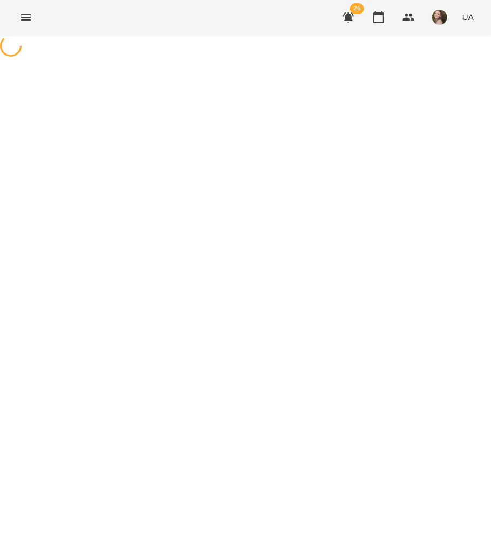
select select "*"
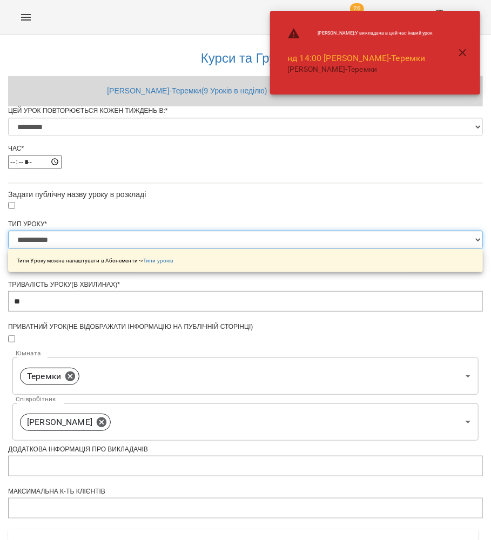
click at [144, 249] on select "**********" at bounding box center [245, 240] width 475 height 18
select select "*****"
click at [110, 249] on select "**********" at bounding box center [245, 240] width 475 height 18
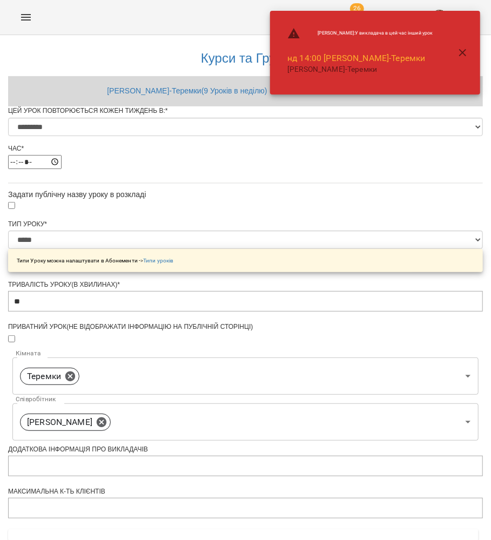
click at [468, 43] on button "button" at bounding box center [463, 53] width 26 height 26
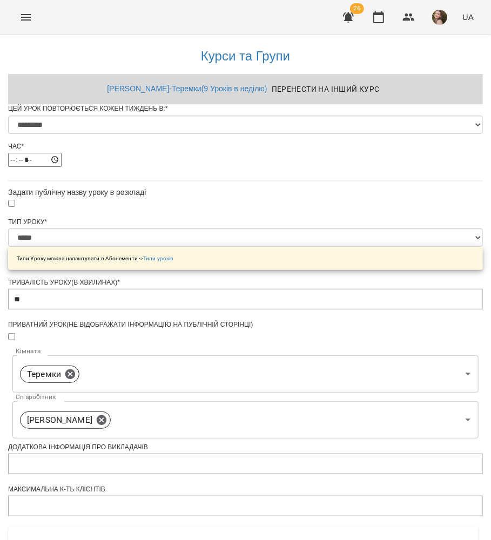
scroll to position [335, 0]
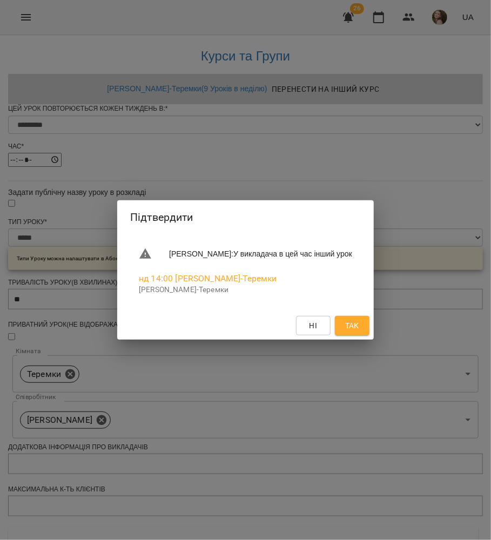
click at [359, 321] on span "Так" at bounding box center [352, 325] width 14 height 13
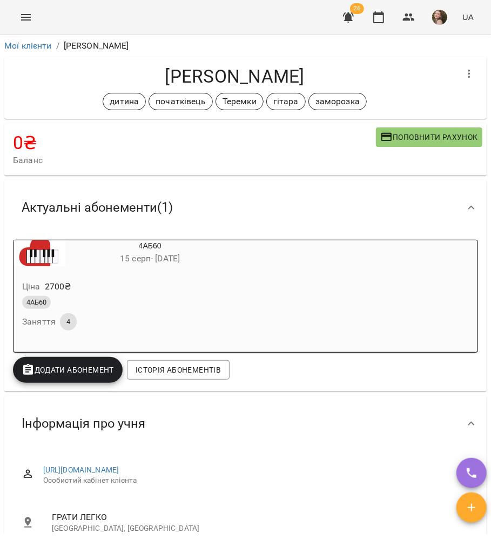
click at [46, 51] on li "Мої клієнти" at bounding box center [28, 45] width 48 height 13
click at [43, 45] on link "Мої клієнти" at bounding box center [28, 46] width 48 height 10
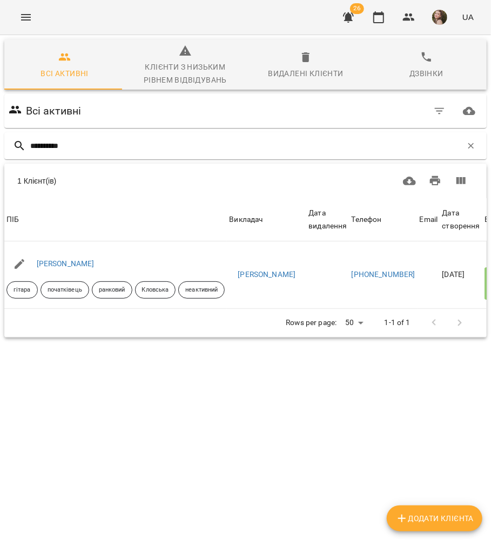
type input "**********"
click at [131, 144] on input "**********" at bounding box center [246, 146] width 432 height 18
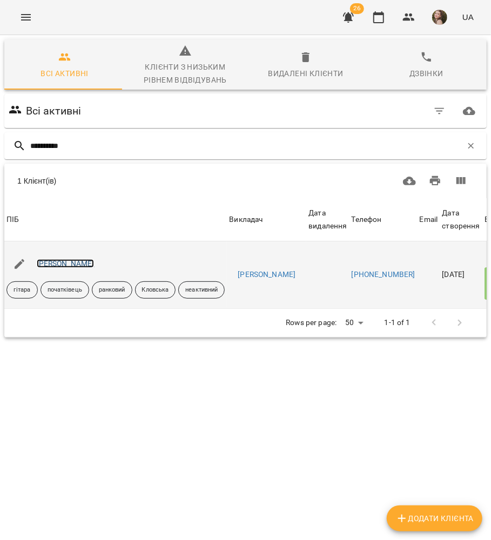
click at [69, 264] on link "[PERSON_NAME]" at bounding box center [66, 263] width 58 height 9
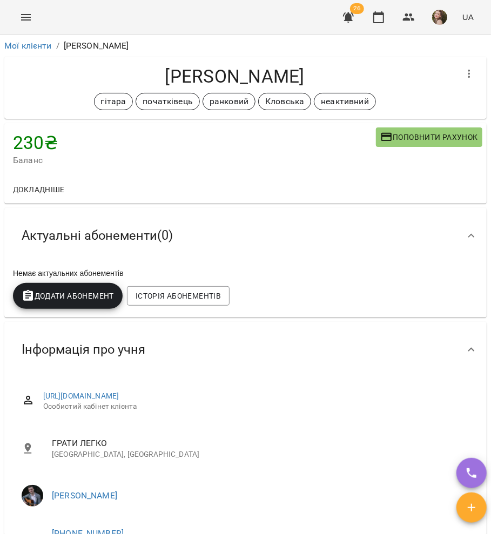
click at [456, 85] on div at bounding box center [469, 74] width 26 height 26
click at [463, 72] on icon "button" at bounding box center [469, 74] width 13 height 13
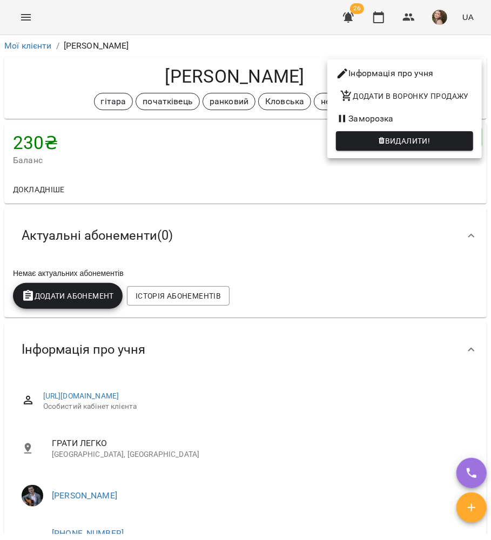
click at [384, 68] on li "Інформація про учня" at bounding box center [404, 73] width 155 height 19
select select "**"
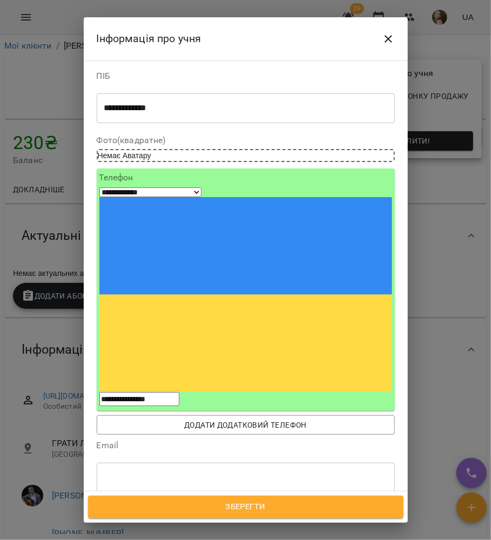
type input "*****"
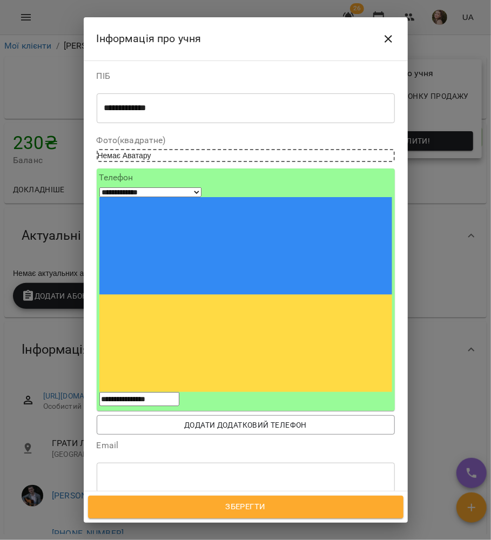
type input "***"
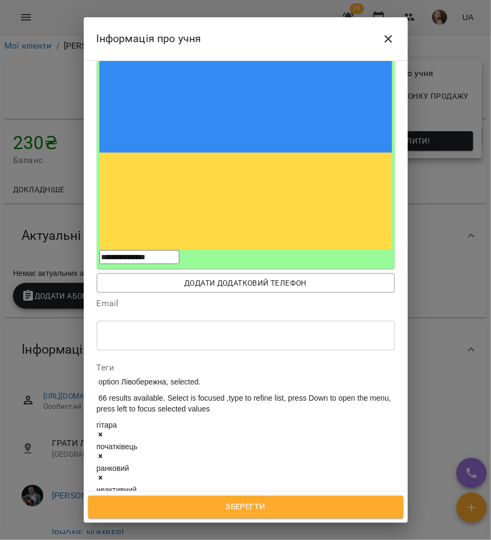
scroll to position [144, 0]
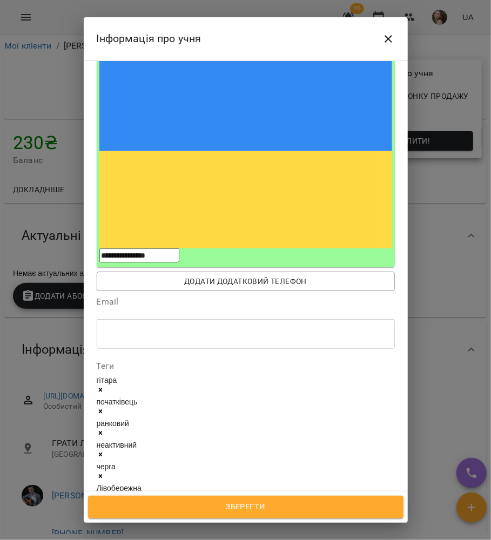
drag, startPoint x: 162, startPoint y: 336, endPoint x: 82, endPoint y: 255, distance: 113.8
click at [82, 255] on div "**********" at bounding box center [245, 270] width 491 height 540
drag, startPoint x: 157, startPoint y: 339, endPoint x: 86, endPoint y: 277, distance: 94.6
click at [86, 277] on div "**********" at bounding box center [246, 277] width 324 height 432
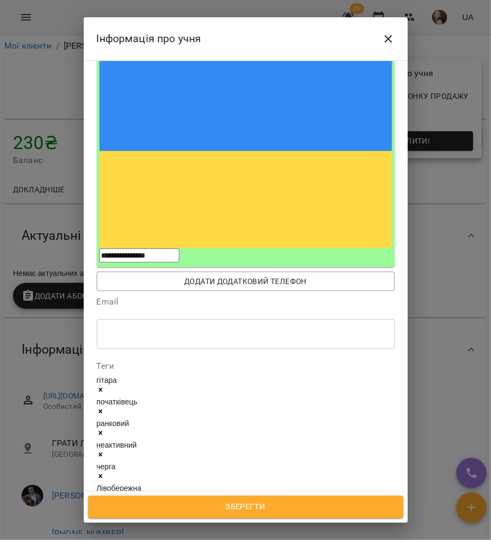
type textarea "**********"
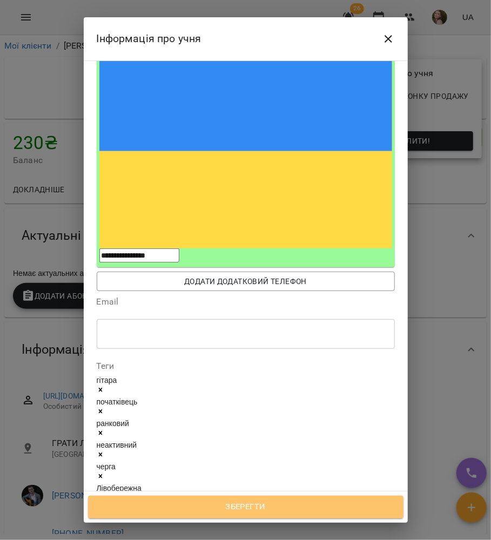
click at [287, 503] on span "Зберегти" at bounding box center [246, 507] width 292 height 14
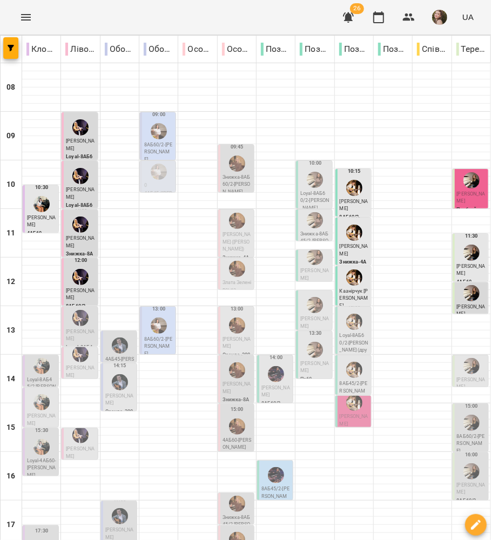
scroll to position [215, 0]
click at [313, 361] on span "[PERSON_NAME]" at bounding box center [314, 367] width 29 height 13
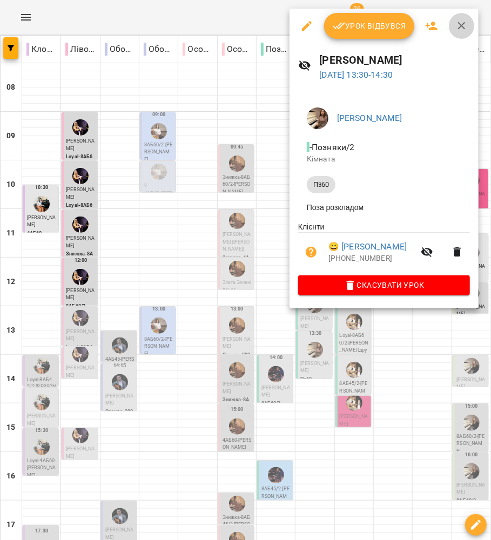
click at [466, 25] on icon "button" at bounding box center [461, 25] width 13 height 13
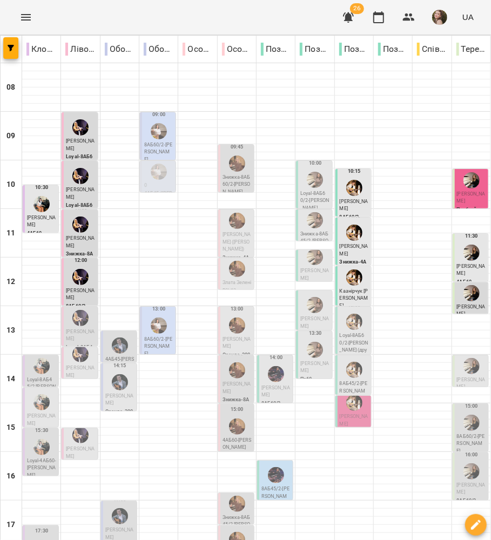
drag, startPoint x: 306, startPoint y: 313, endPoint x: 399, endPoint y: 486, distance: 196.7
click at [314, 340] on div at bounding box center [315, 350] width 21 height 21
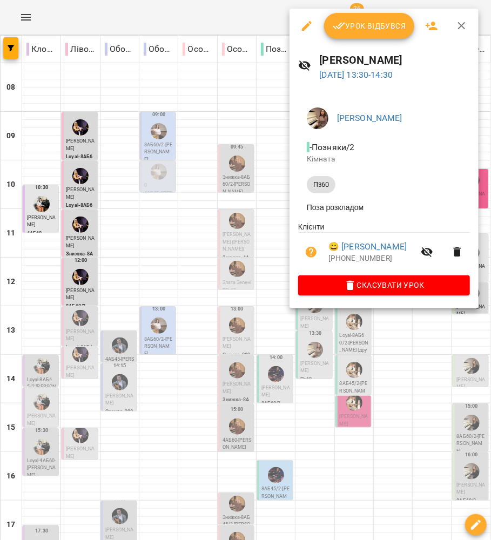
click at [460, 17] on button "button" at bounding box center [462, 26] width 26 height 26
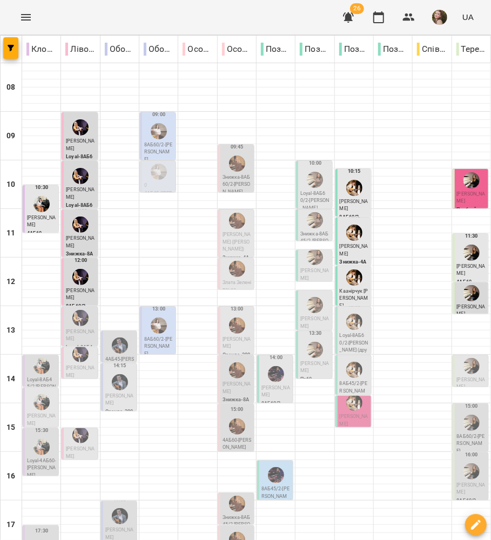
click at [261, 486] on p "8АБ45/2 - [PERSON_NAME]" at bounding box center [275, 497] width 29 height 22
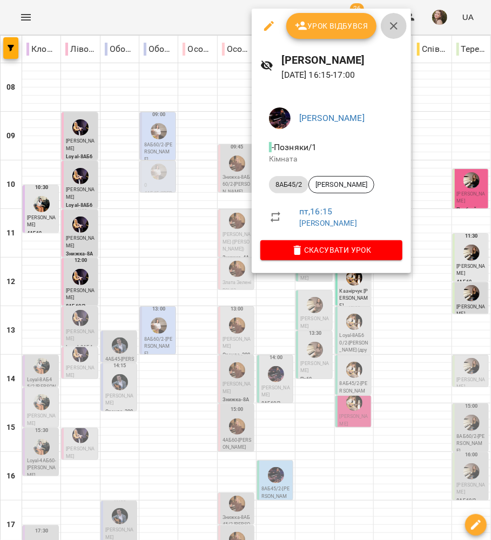
click at [394, 31] on icon "button" at bounding box center [393, 25] width 13 height 13
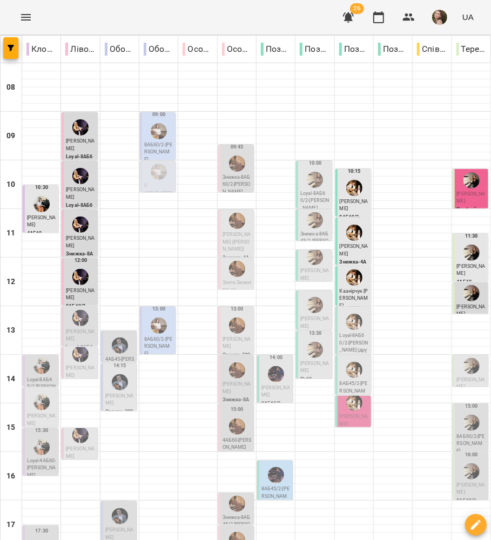
click at [268, 465] on div at bounding box center [276, 475] width 21 height 21
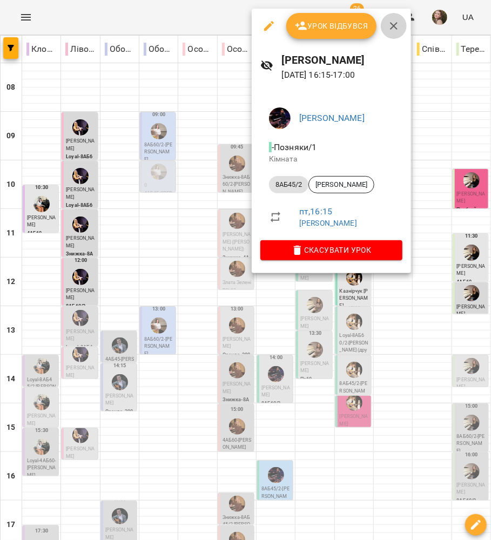
click at [388, 26] on icon "button" at bounding box center [393, 25] width 13 height 13
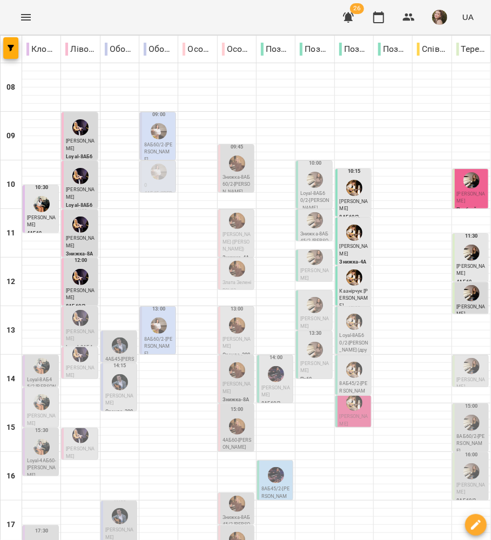
scroll to position [143, 0]
click at [307, 297] on img "Ірина ЗЕНДРАН" at bounding box center [315, 305] width 16 height 16
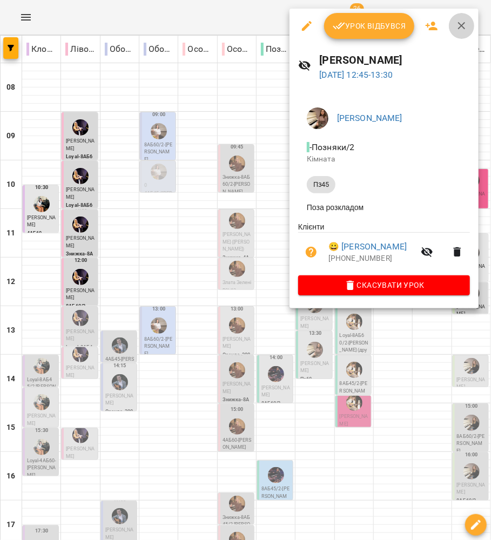
click at [460, 28] on icon "button" at bounding box center [461, 25] width 13 height 13
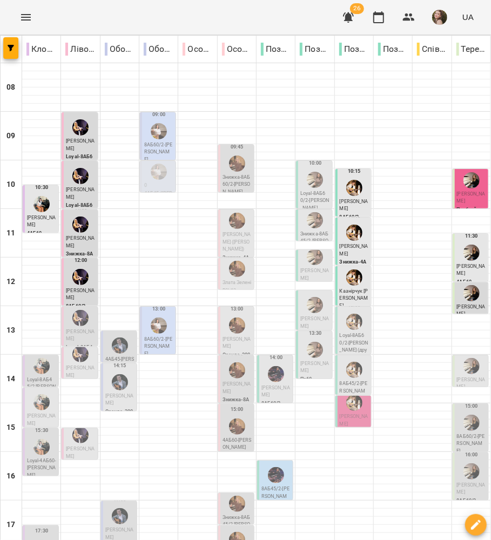
click at [278, 364] on div at bounding box center [276, 374] width 21 height 21
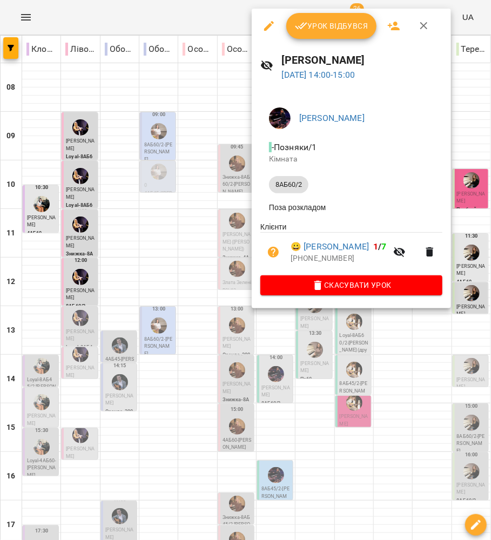
click at [418, 28] on icon "button" at bounding box center [424, 25] width 13 height 13
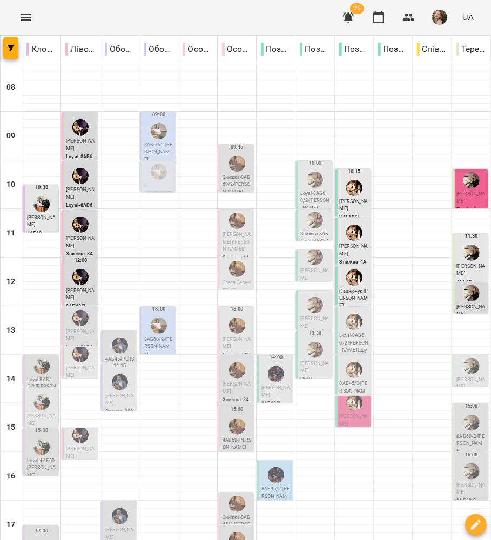
scroll to position [215, 0]
click at [269, 385] on span "[PERSON_NAME]" at bounding box center [275, 391] width 29 height 13
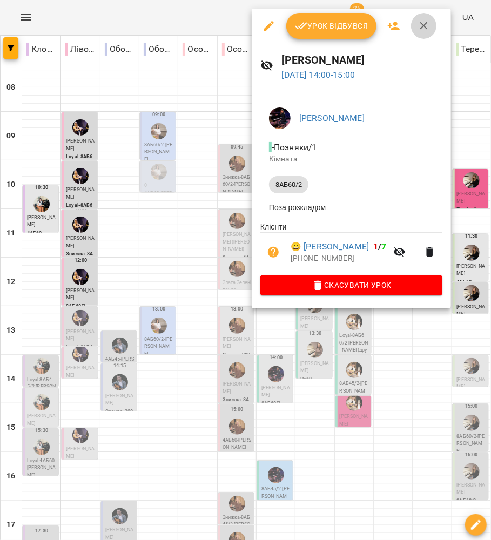
click at [425, 25] on icon "button" at bounding box center [424, 25] width 13 height 13
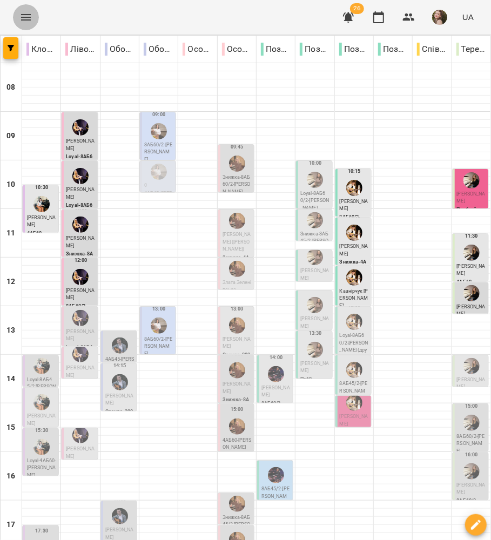
click at [28, 15] on icon "Menu" at bounding box center [26, 17] width 10 height 6
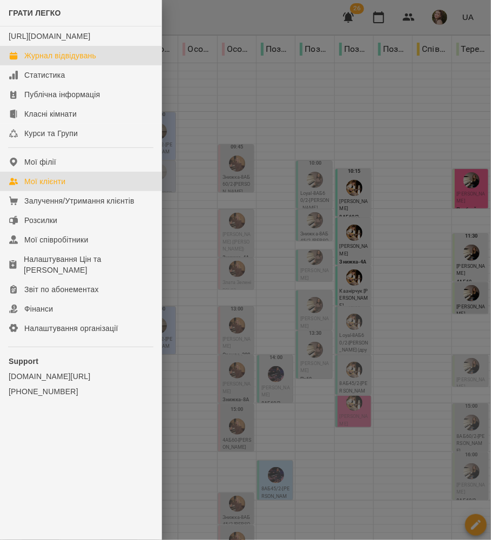
click at [44, 184] on link "Мої клієнти" at bounding box center [81, 181] width 162 height 19
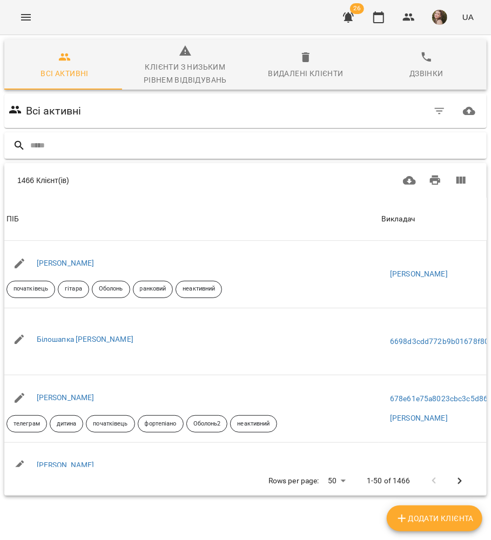
click at [137, 140] on input "text" at bounding box center [256, 146] width 452 height 18
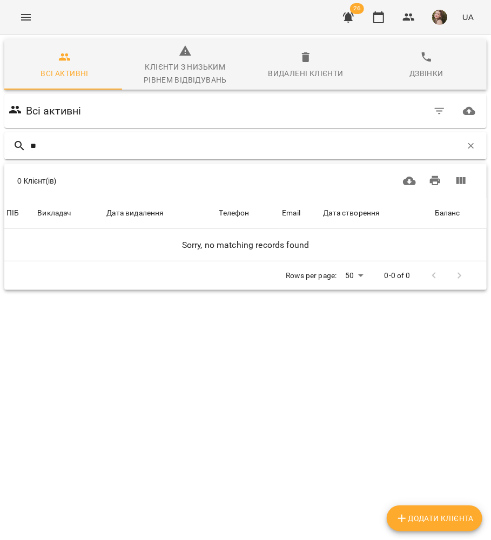
type input "*"
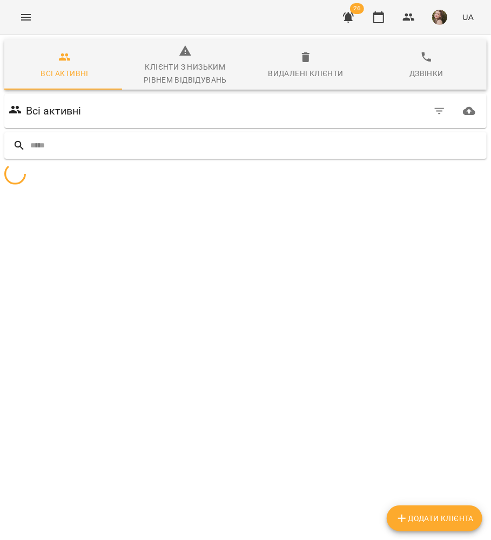
type input "*"
type input "*****"
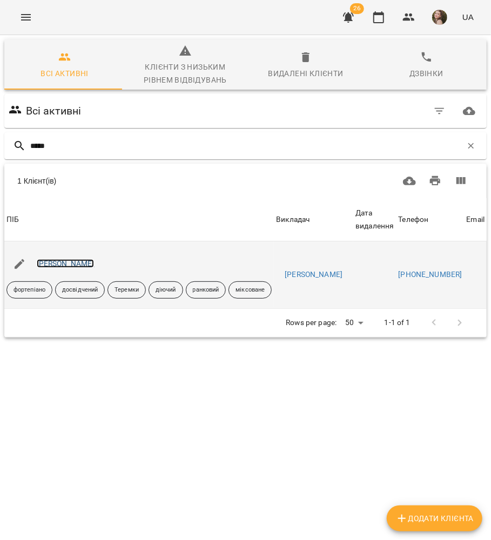
click at [54, 264] on link "[PERSON_NAME]" at bounding box center [66, 263] width 58 height 9
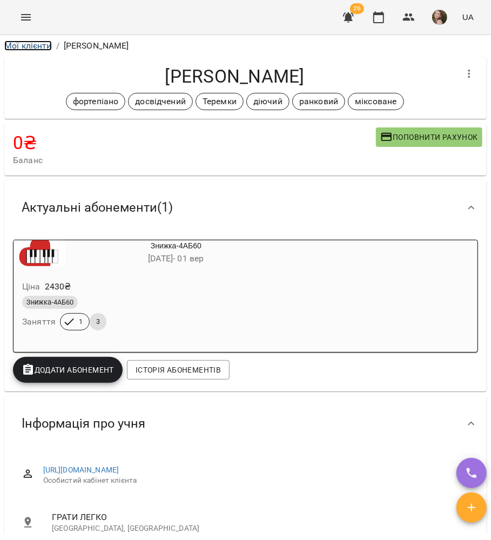
click at [32, 45] on link "Мої клієнти" at bounding box center [28, 46] width 48 height 10
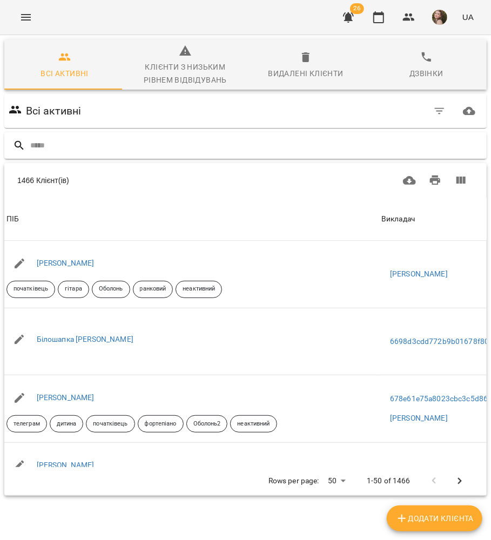
click at [160, 149] on input "text" at bounding box center [256, 146] width 452 height 18
click at [132, 148] on input "text" at bounding box center [256, 146] width 452 height 18
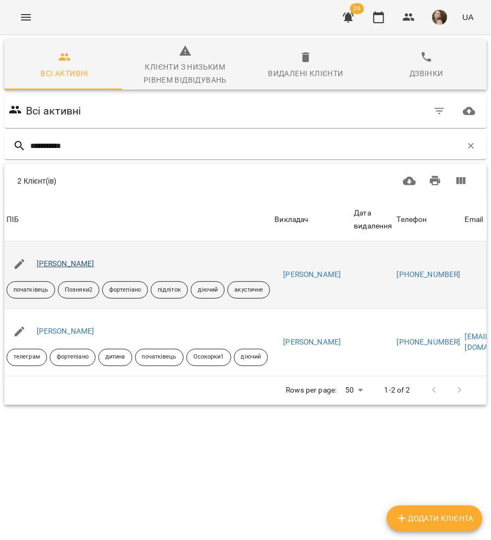
type input "**********"
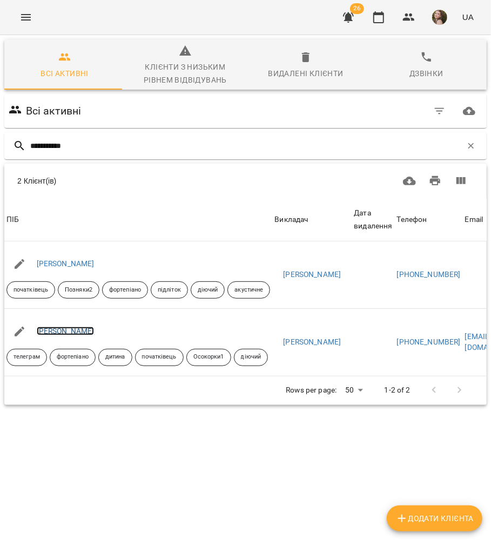
scroll to position [58, 0]
